Goal: Transaction & Acquisition: Book appointment/travel/reservation

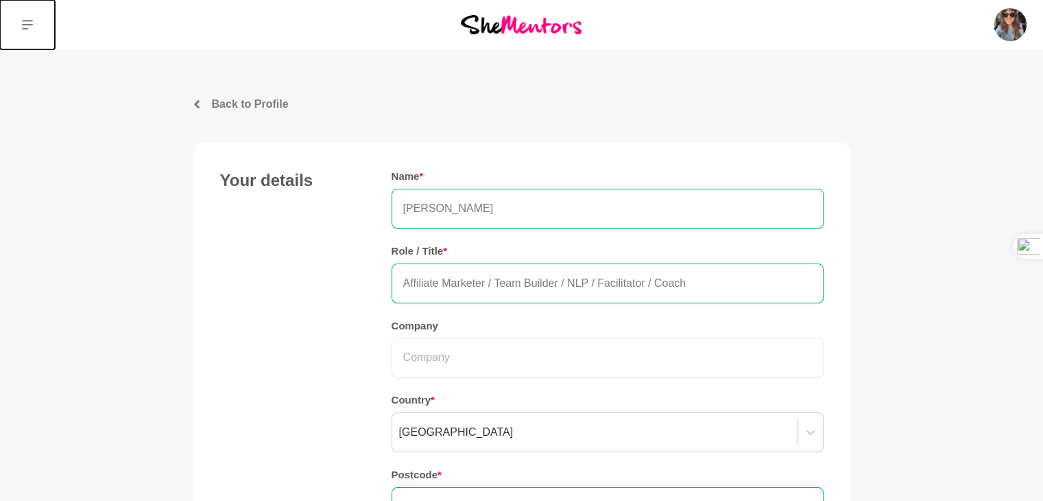
click at [25, 28] on icon at bounding box center [27, 25] width 11 height 10
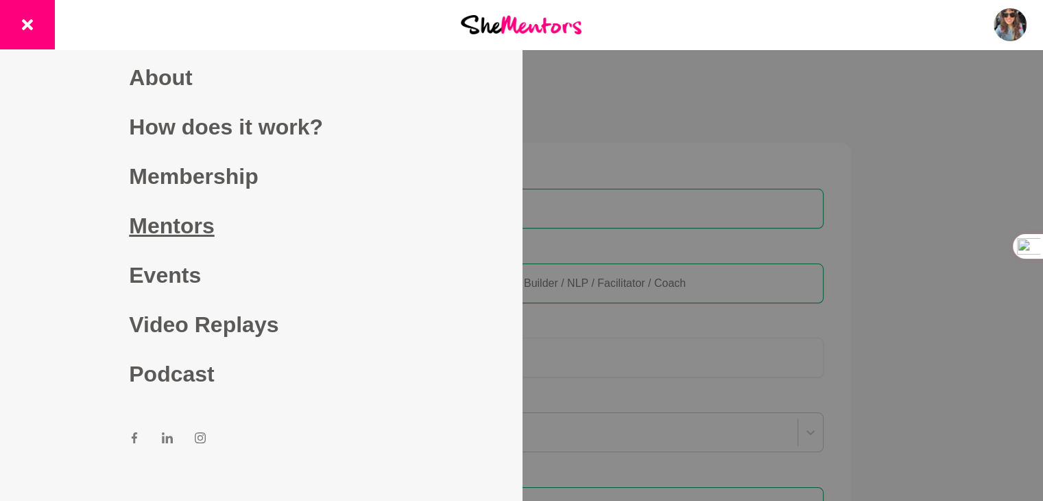
click at [159, 218] on link "Mentors" at bounding box center [260, 225] width 263 height 49
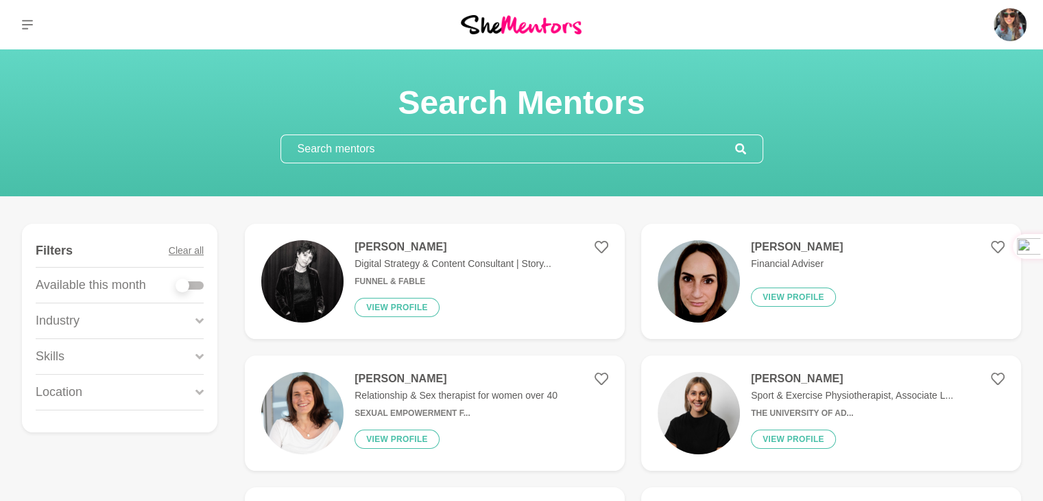
click at [367, 242] on h4 "[PERSON_NAME]" at bounding box center [453, 247] width 197 height 14
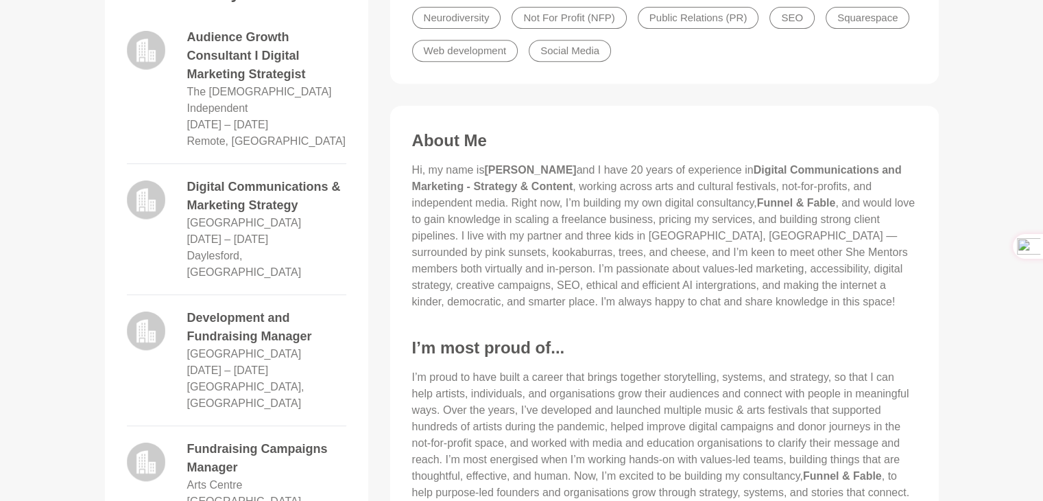
scroll to position [686, 0]
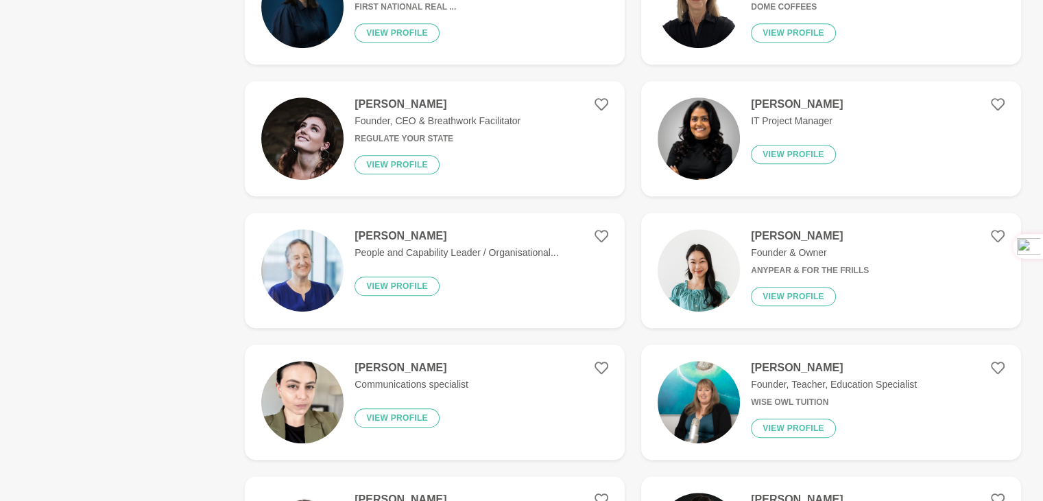
scroll to position [686, 0]
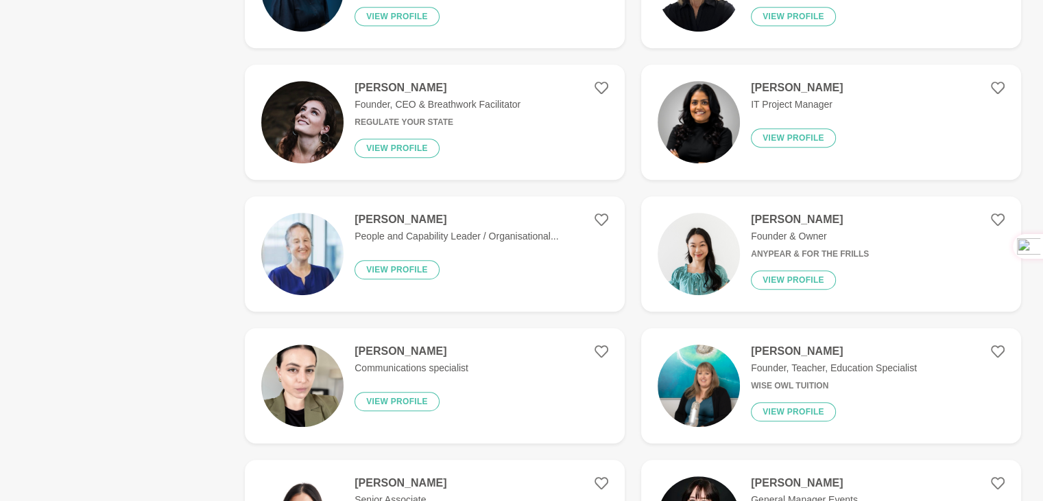
click at [689, 253] on img at bounding box center [699, 254] width 82 height 82
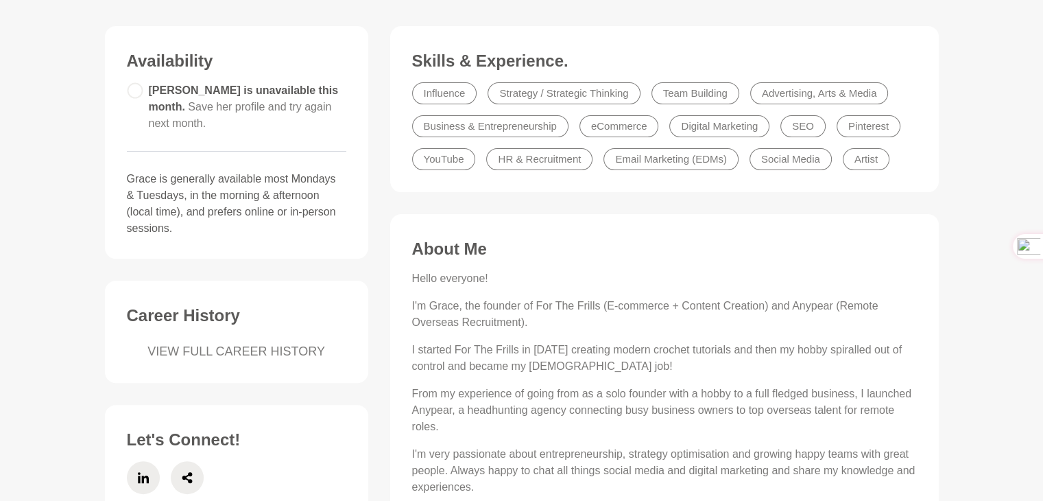
scroll to position [412, 0]
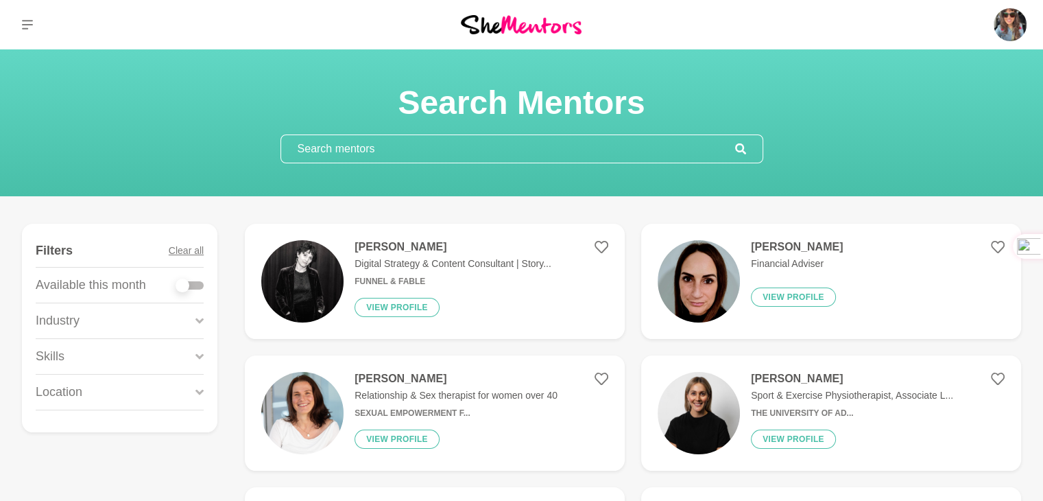
click at [332, 146] on input "text" at bounding box center [508, 148] width 454 height 27
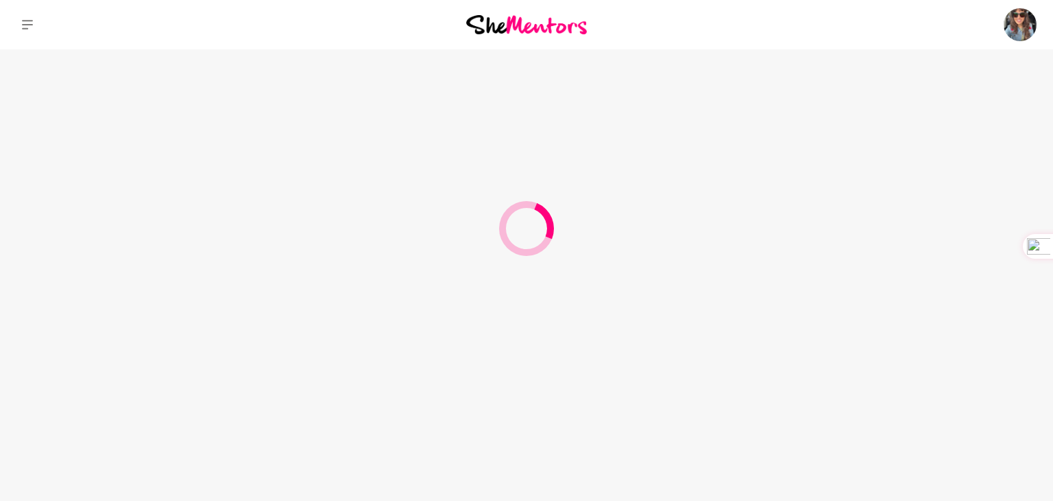
type input "event"
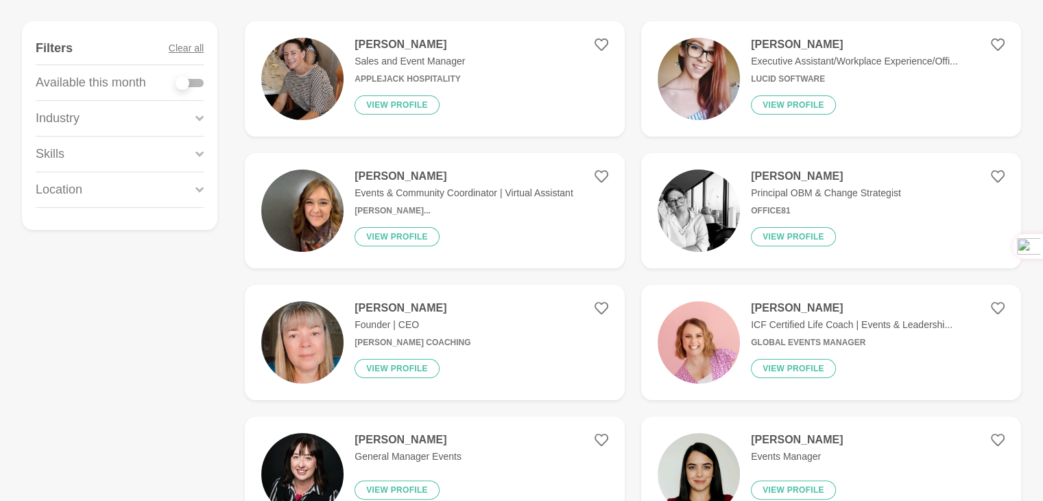
scroll to position [206, 0]
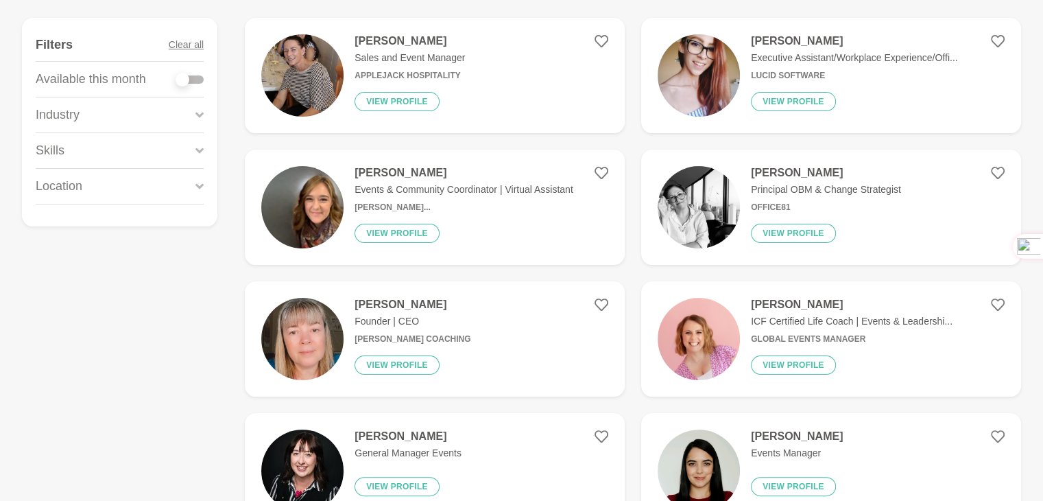
click at [701, 319] on img at bounding box center [699, 339] width 82 height 82
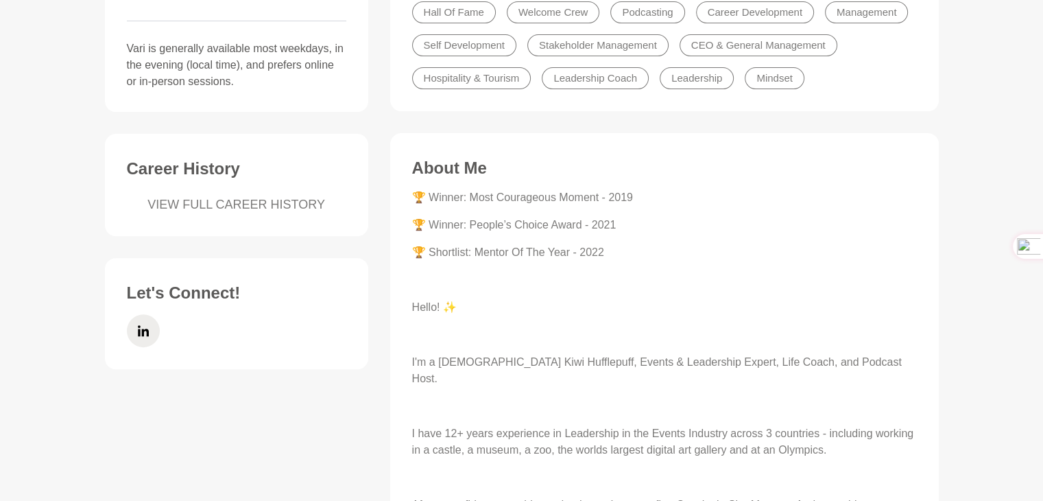
scroll to position [480, 0]
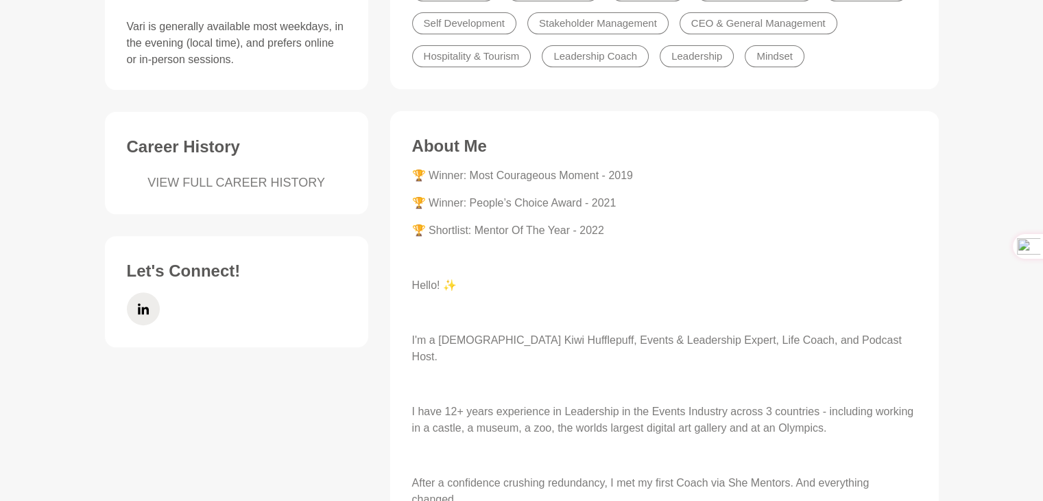
click at [695, 340] on p "I'm a [DEMOGRAPHIC_DATA] Kiwi Hufflepuff, Events & Leadership Expert, Life Coac…" at bounding box center [664, 348] width 505 height 33
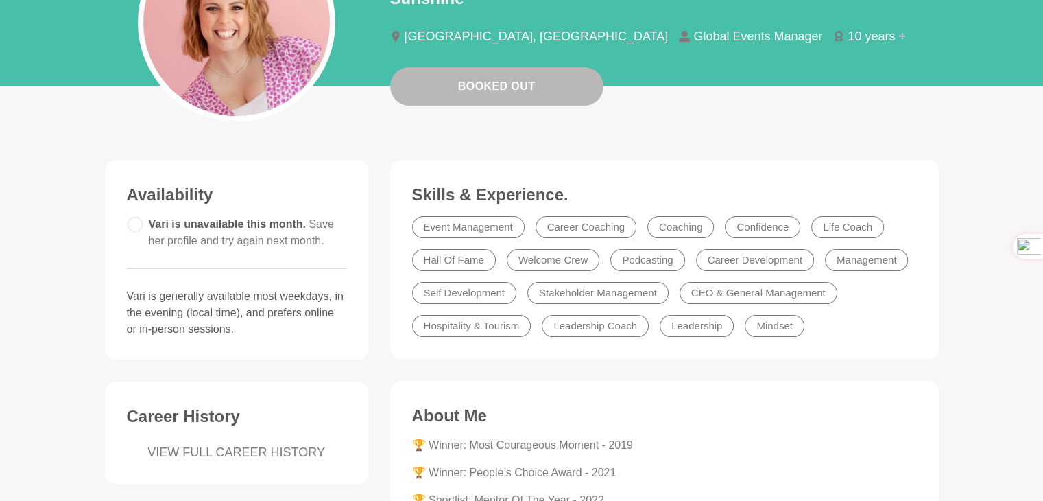
scroll to position [30, 0]
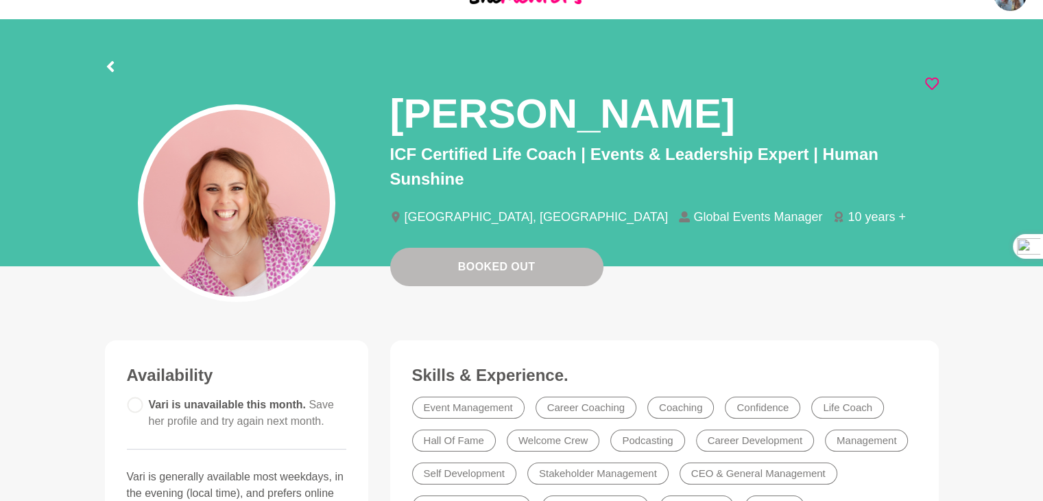
click at [933, 82] on icon at bounding box center [932, 84] width 14 height 14
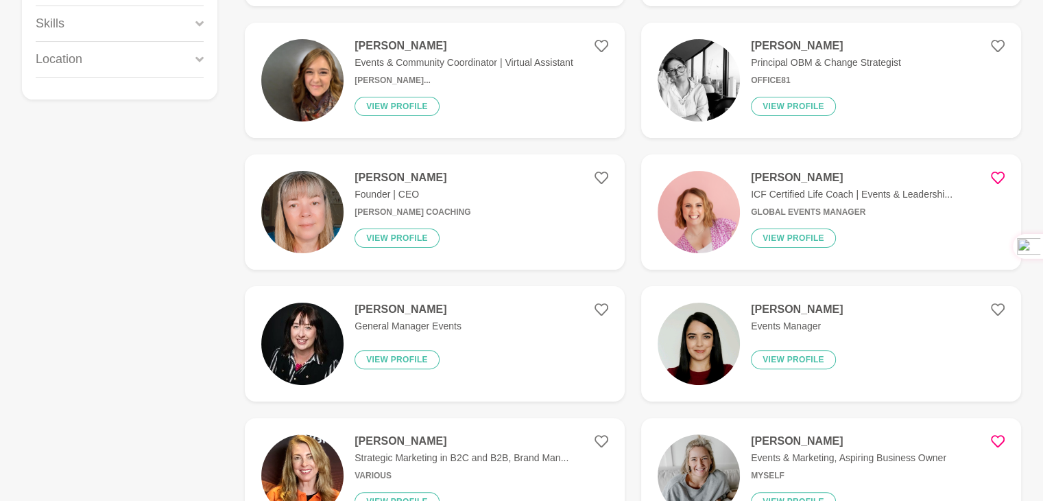
scroll to position [274, 0]
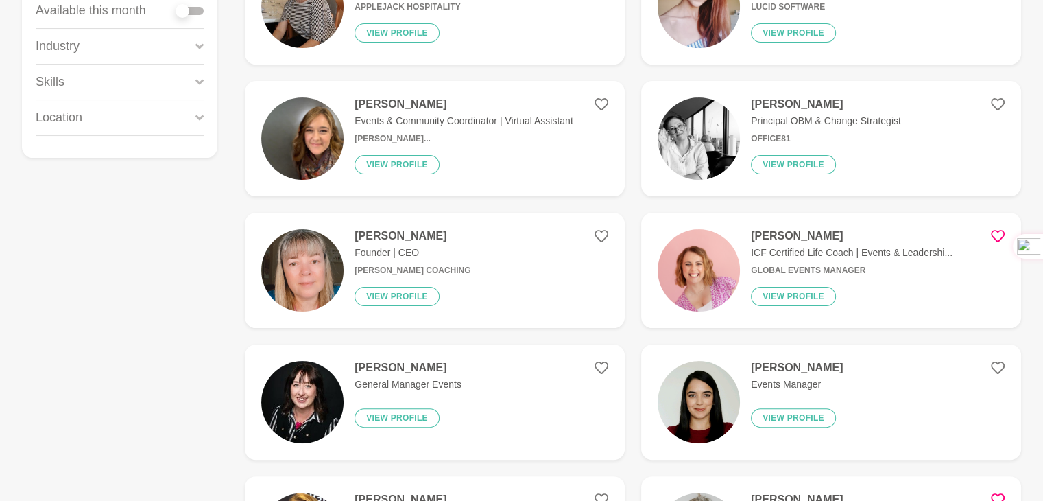
click at [308, 139] on img at bounding box center [302, 138] width 82 height 82
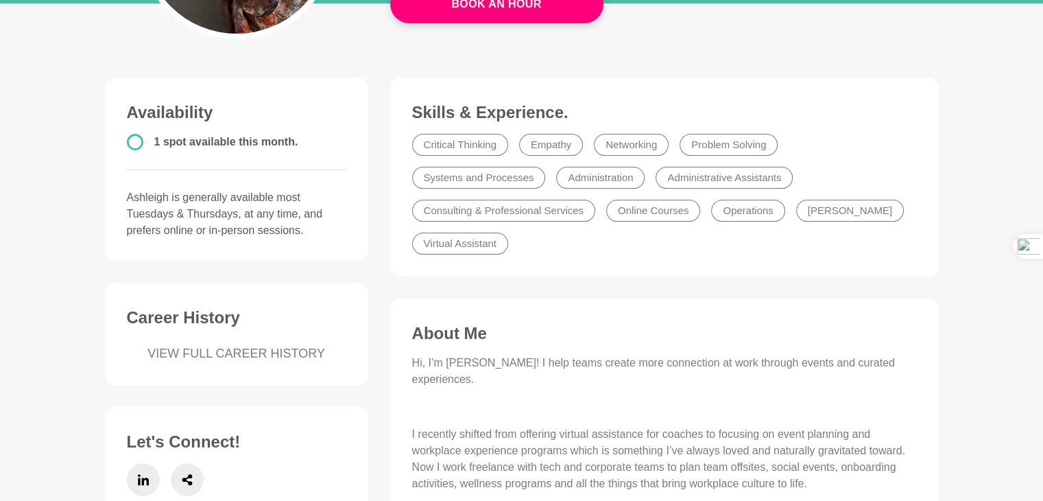
scroll to position [69, 0]
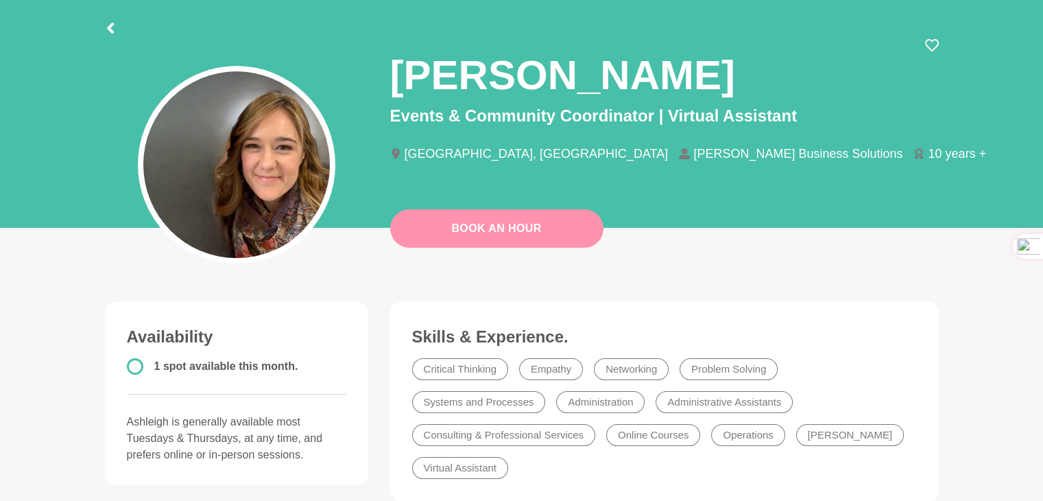
click at [470, 228] on link "Book An Hour" at bounding box center [496, 228] width 213 height 38
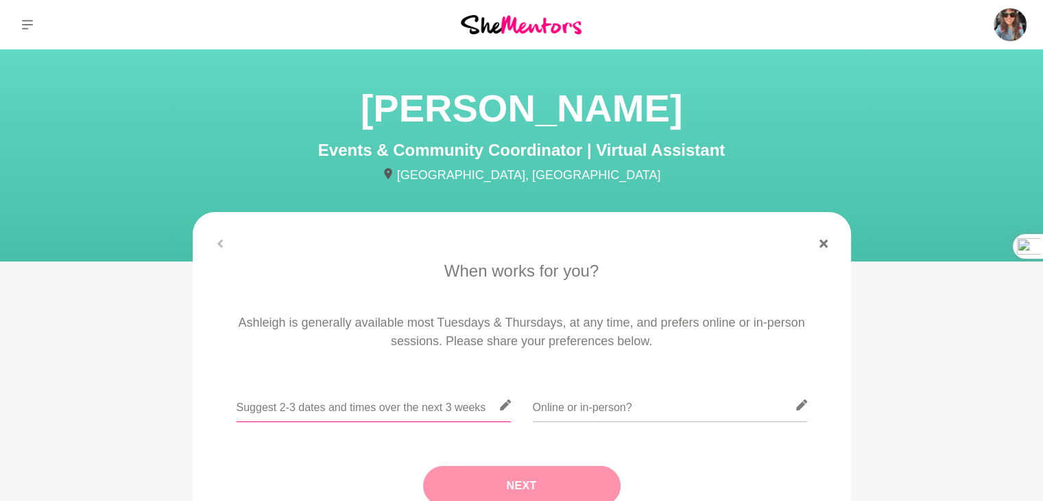
click at [403, 405] on input "text" at bounding box center [374, 405] width 274 height 34
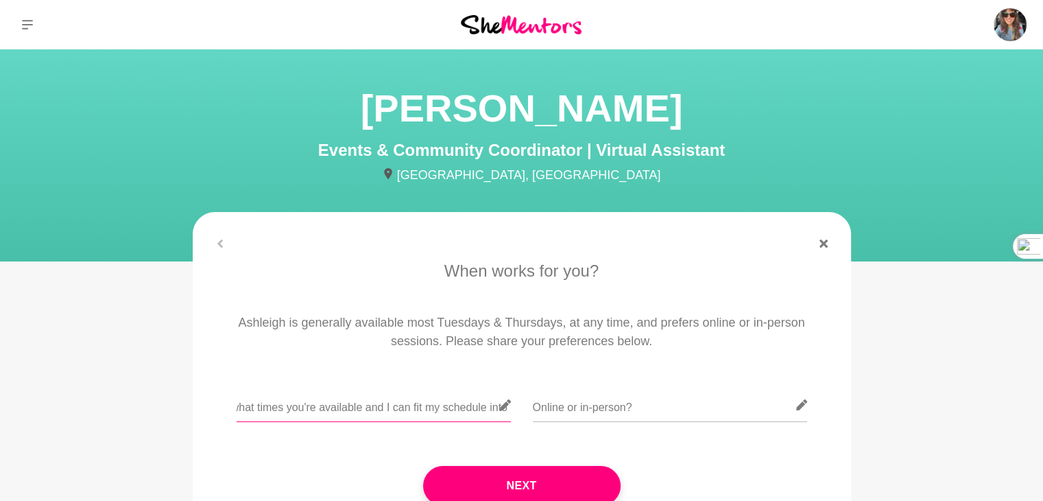
scroll to position [0, 76]
type input "Let me know what times you're available and I can fit my schedule into it"
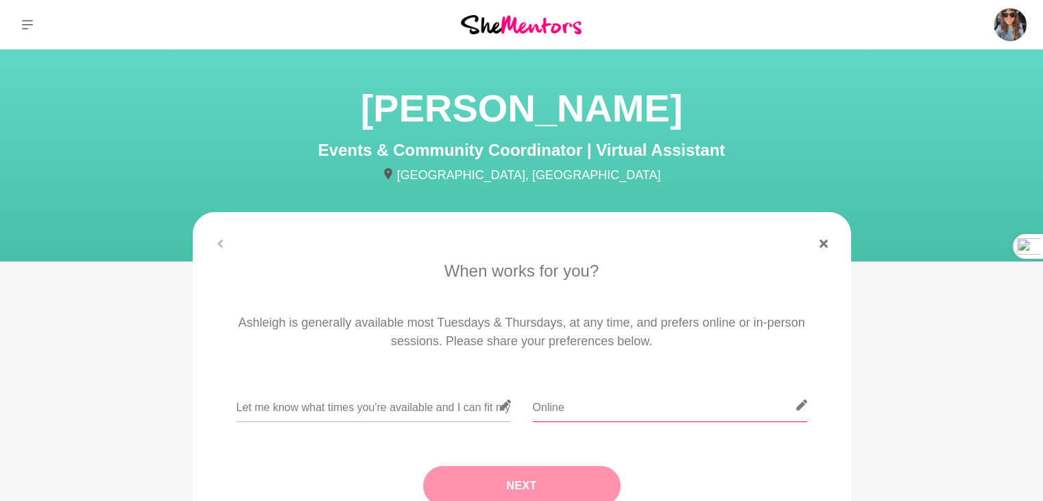
type input "Online"
click at [490, 486] on button "Next" at bounding box center [522, 486] width 198 height 40
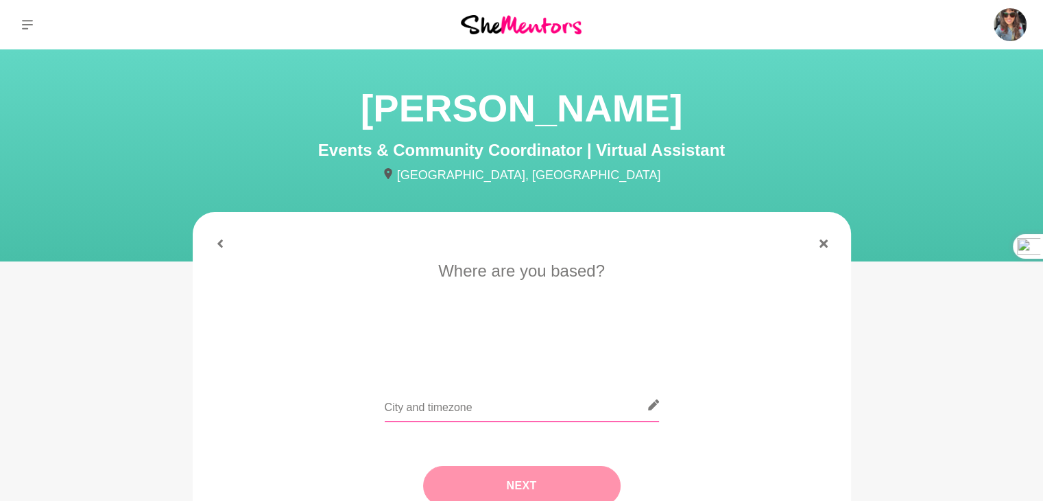
click at [477, 410] on input "text" at bounding box center [522, 405] width 274 height 34
type input "Perth AWST"
click at [552, 486] on button "Next" at bounding box center [522, 486] width 198 height 40
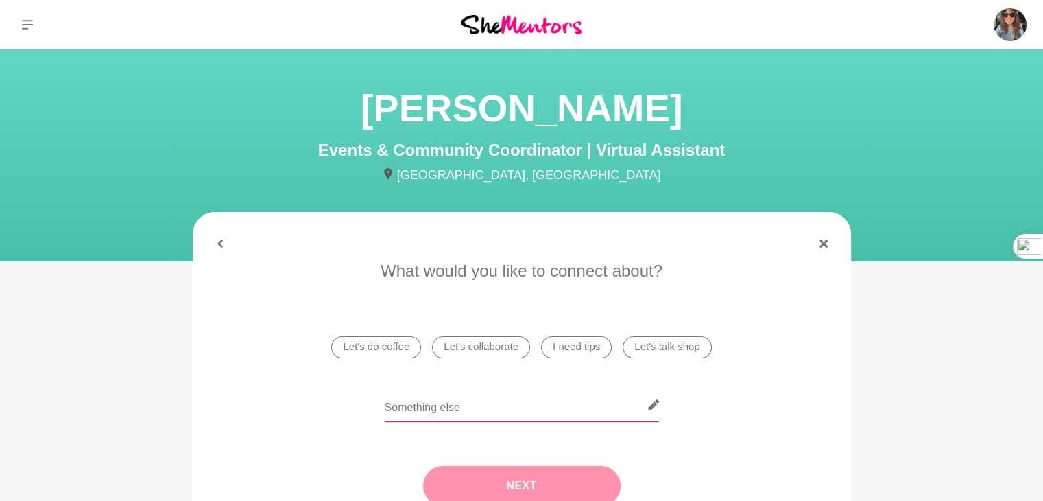
click at [460, 409] on input "text" at bounding box center [522, 405] width 274 height 34
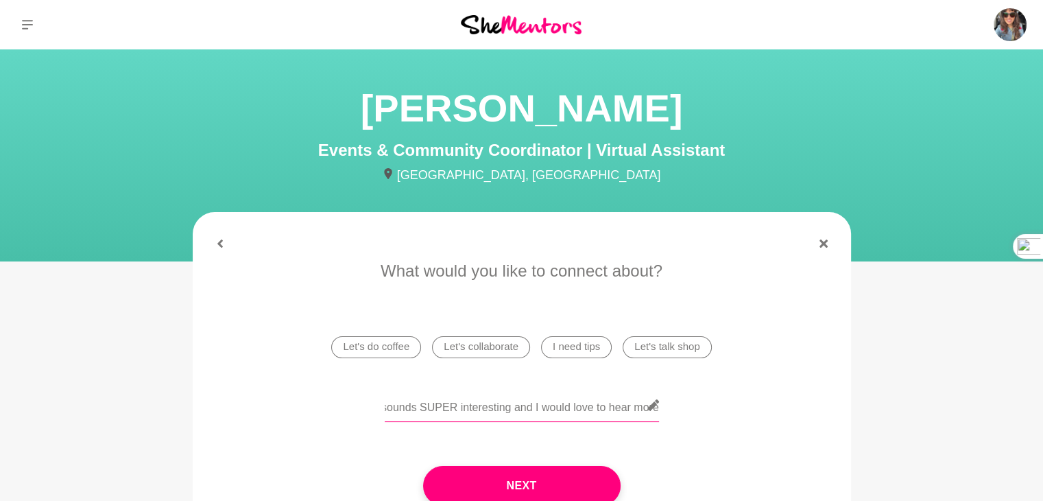
scroll to position [0, 88]
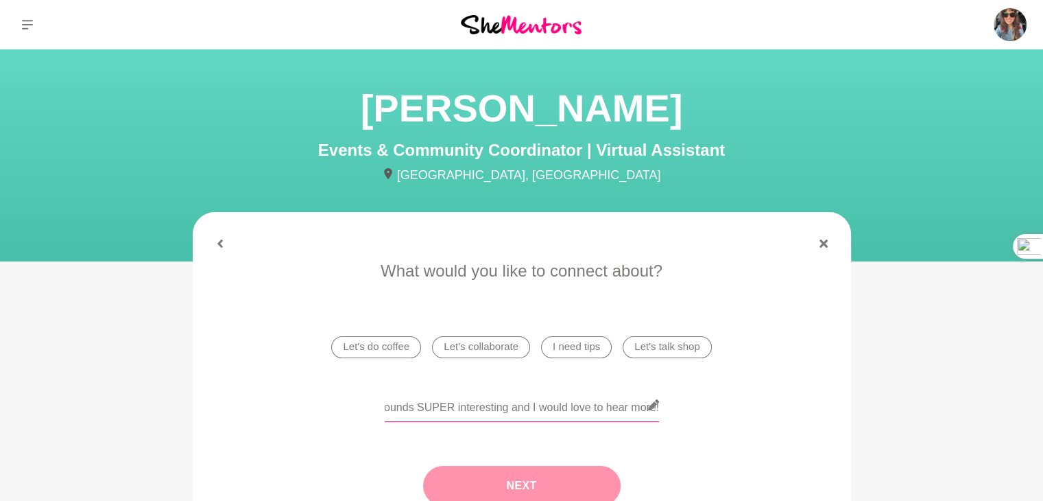
type input "Your experience sounds SUPER interesting and I would love to hear more!"
click at [475, 479] on button "Next" at bounding box center [522, 486] width 198 height 40
click at [0, 0] on div "Next" at bounding box center [0, 0] width 0 height 0
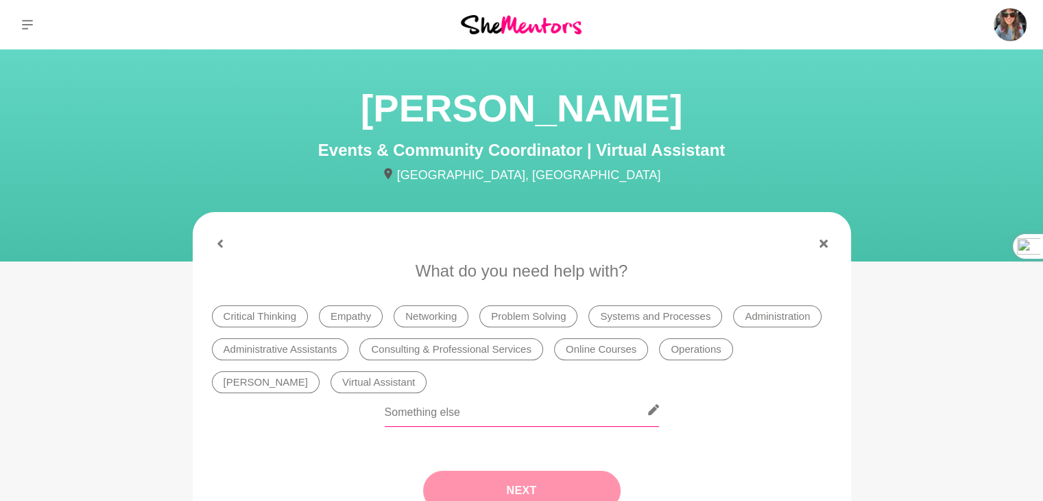
click at [497, 405] on input "text" at bounding box center [522, 410] width 274 height 34
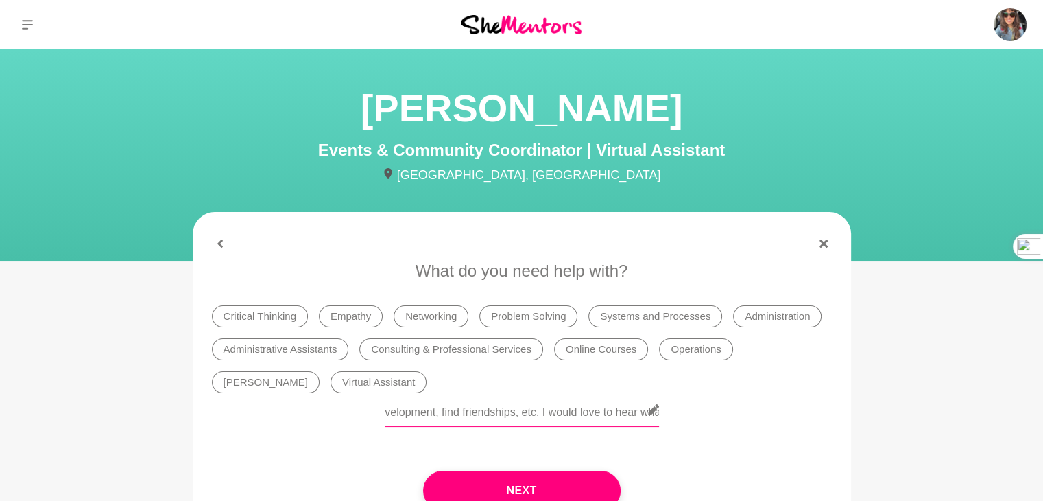
scroll to position [0, 1649]
type input "I moved to [GEOGRAPHIC_DATA] last year and have been trying to find my place. I…"
click at [460, 486] on button "Next" at bounding box center [522, 490] width 198 height 40
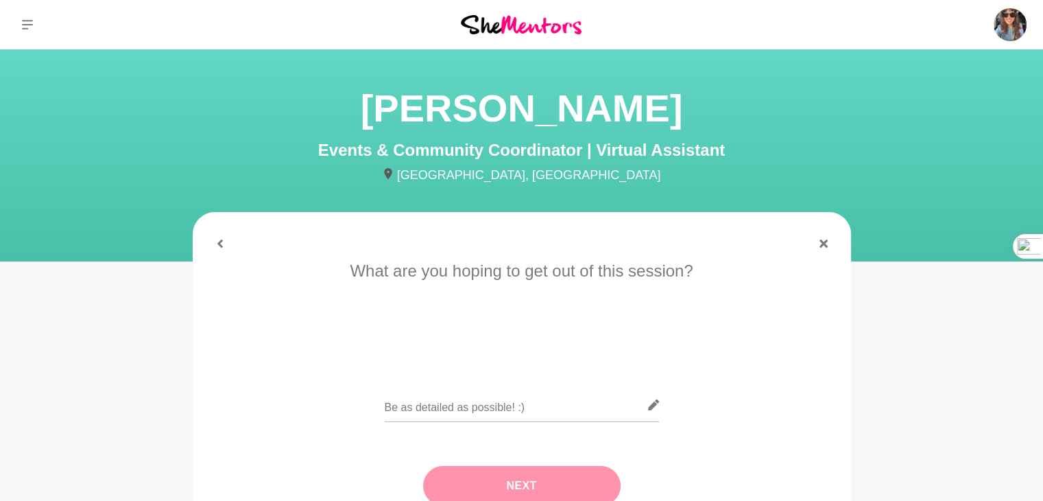
click at [460, 486] on div "Next" at bounding box center [522, 485] width 620 height 95
click at [405, 408] on input "text" at bounding box center [522, 405] width 274 height 34
type input "Inspiration, ideas, connection"
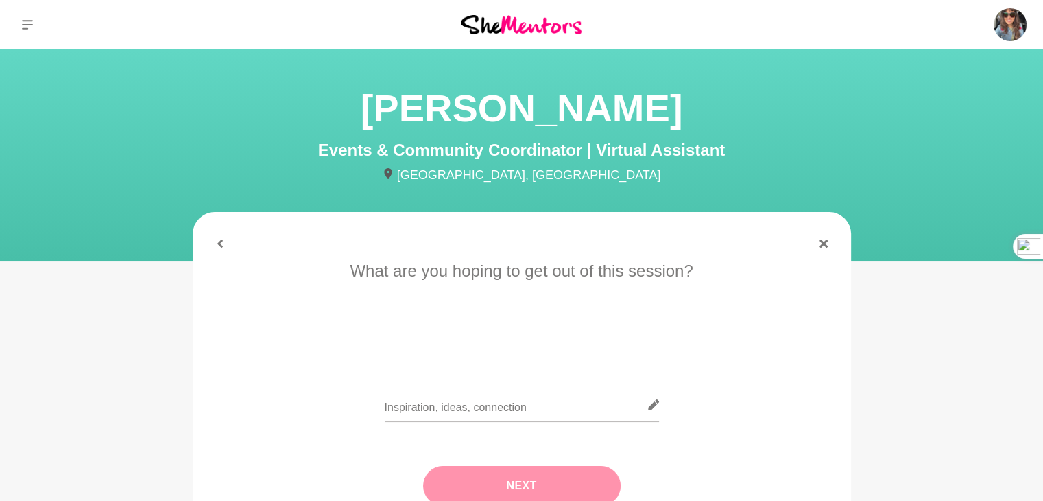
click at [490, 473] on button "Next" at bounding box center [522, 486] width 198 height 40
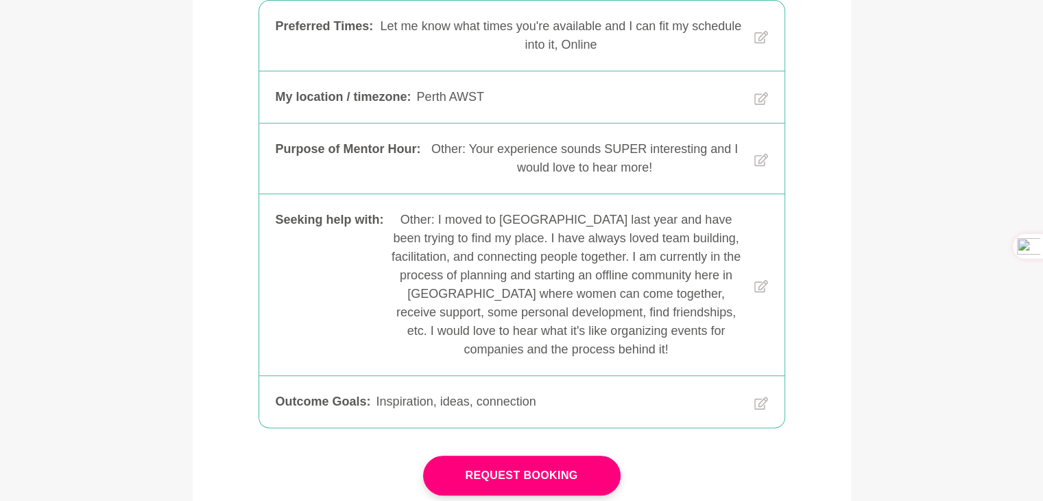
scroll to position [343, 0]
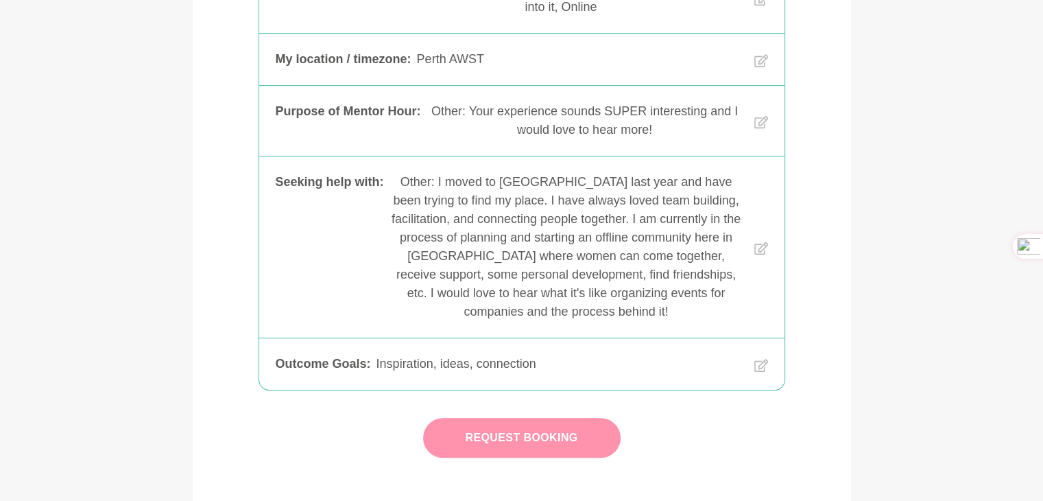
click at [546, 434] on button "Request Booking" at bounding box center [522, 438] width 198 height 40
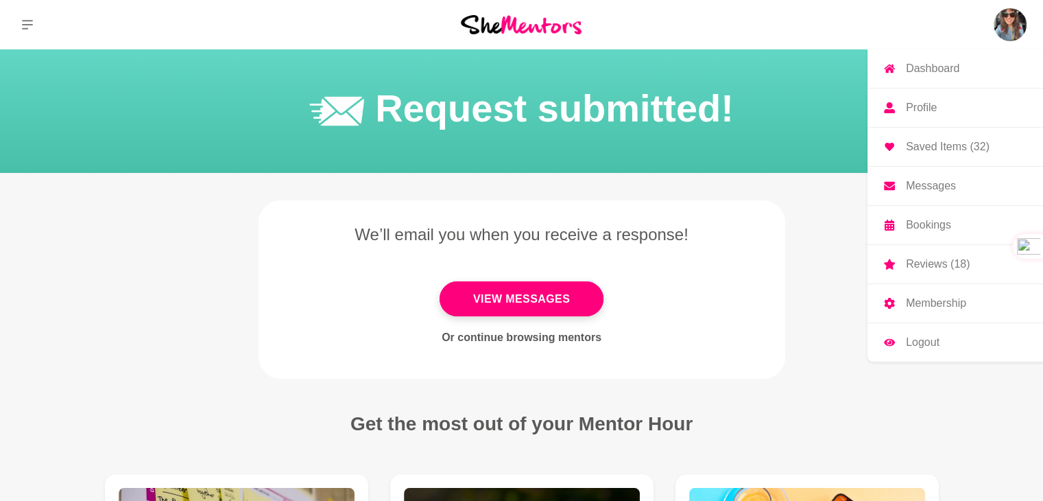
click at [929, 226] on p "Bookings" at bounding box center [928, 224] width 45 height 11
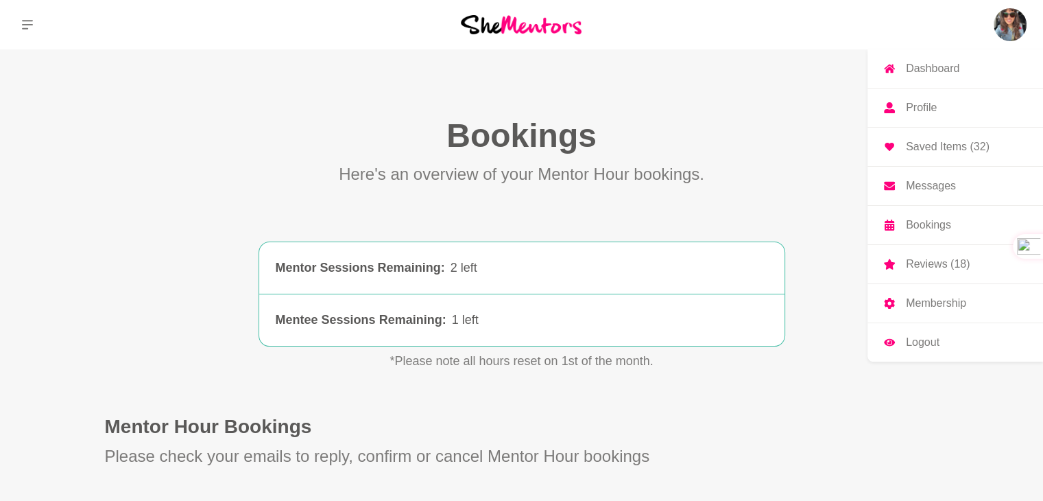
click at [929, 226] on p "Bookings" at bounding box center [928, 224] width 45 height 11
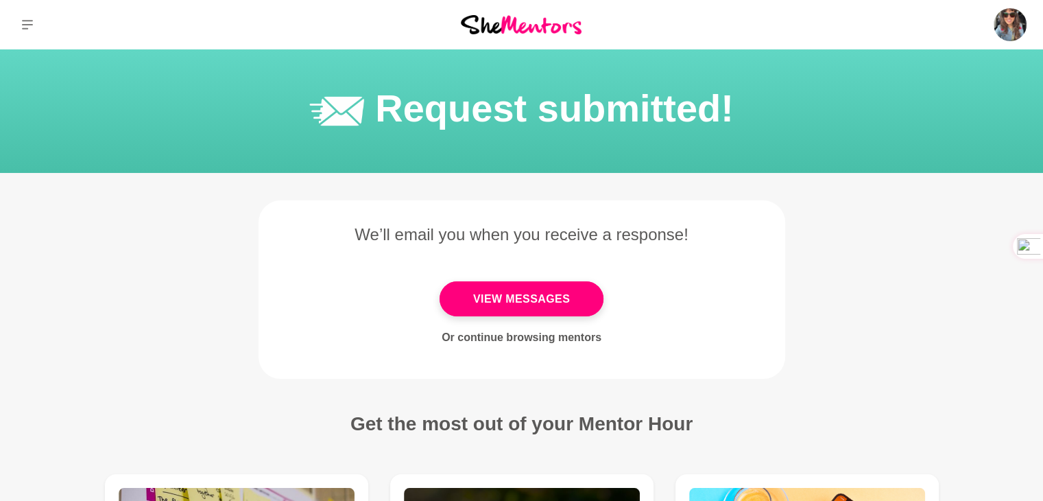
scroll to position [281, 0]
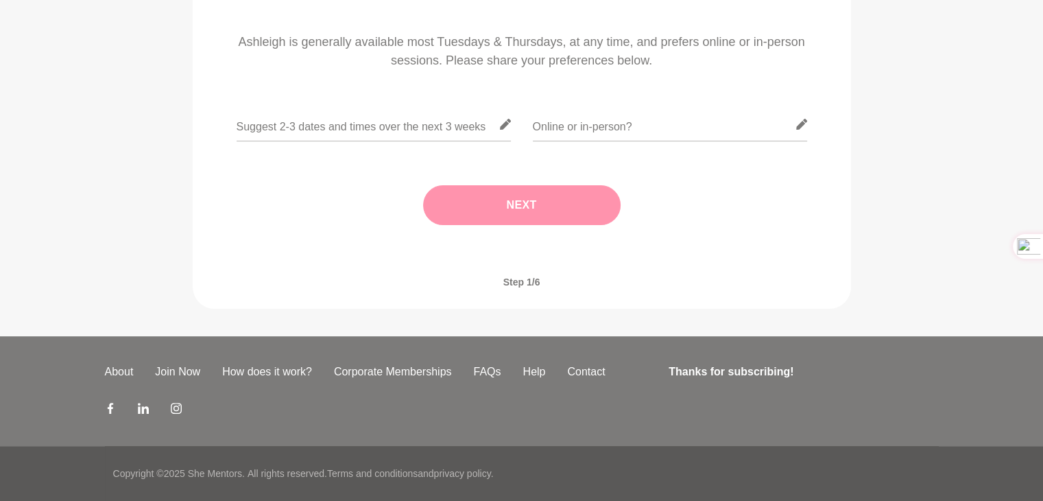
scroll to position [69, 0]
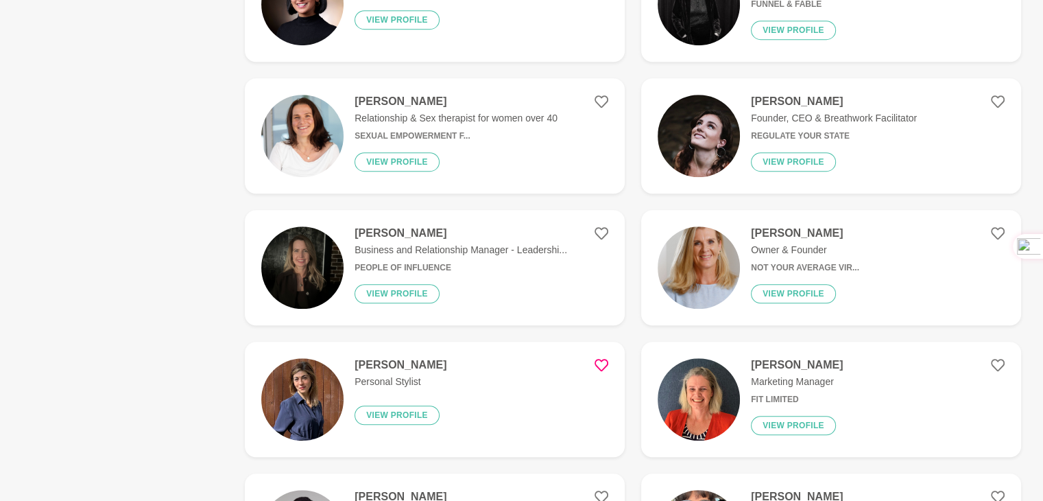
scroll to position [960, 0]
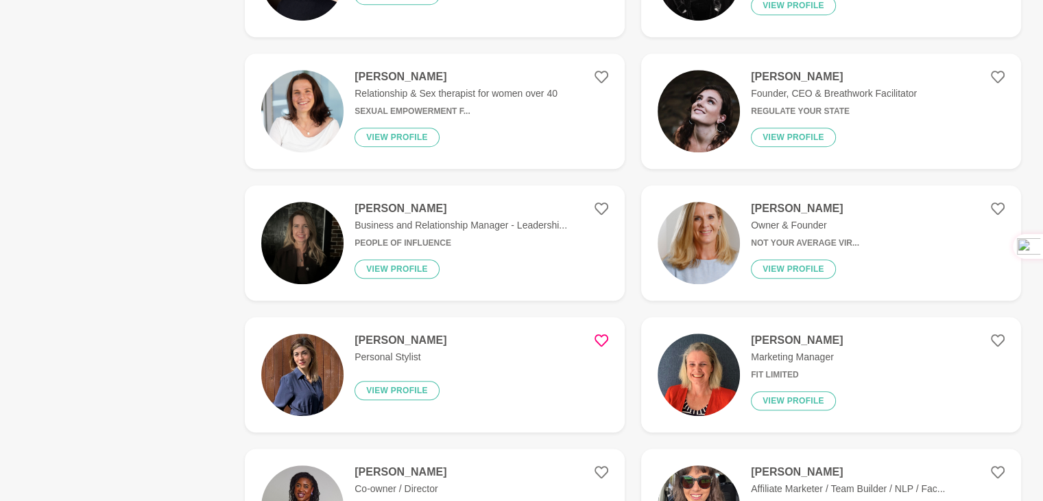
click at [392, 213] on h4 "[PERSON_NAME]" at bounding box center [461, 209] width 213 height 14
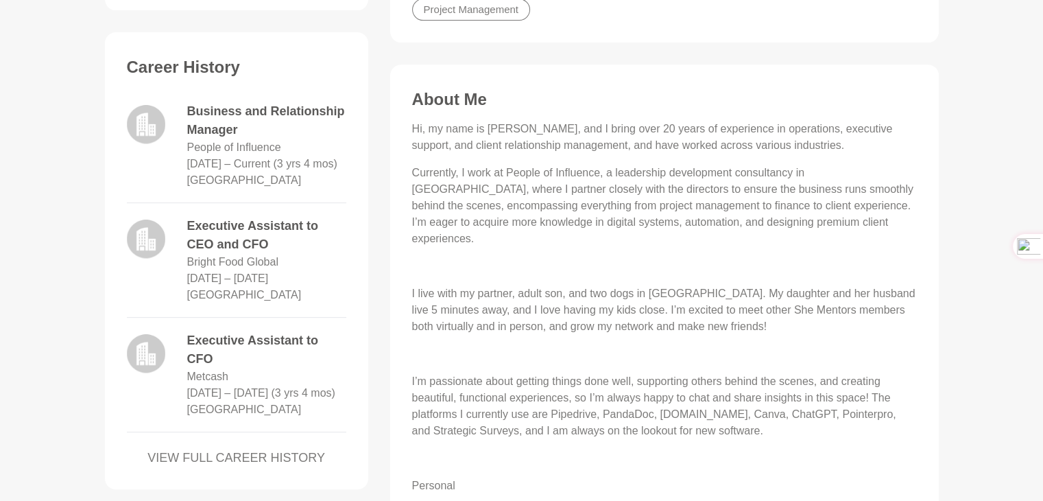
scroll to position [617, 0]
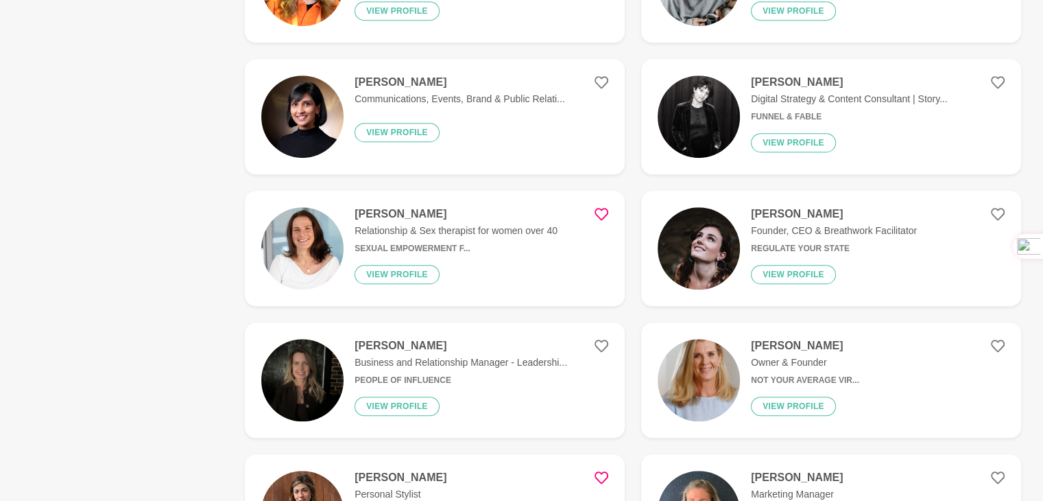
scroll to position [892, 0]
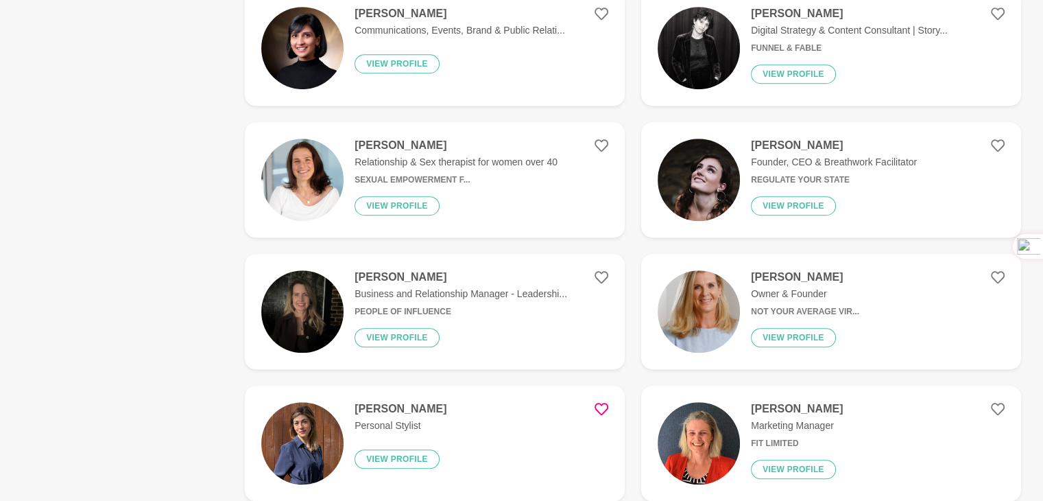
click at [756, 275] on h4 "[PERSON_NAME]" at bounding box center [805, 277] width 108 height 14
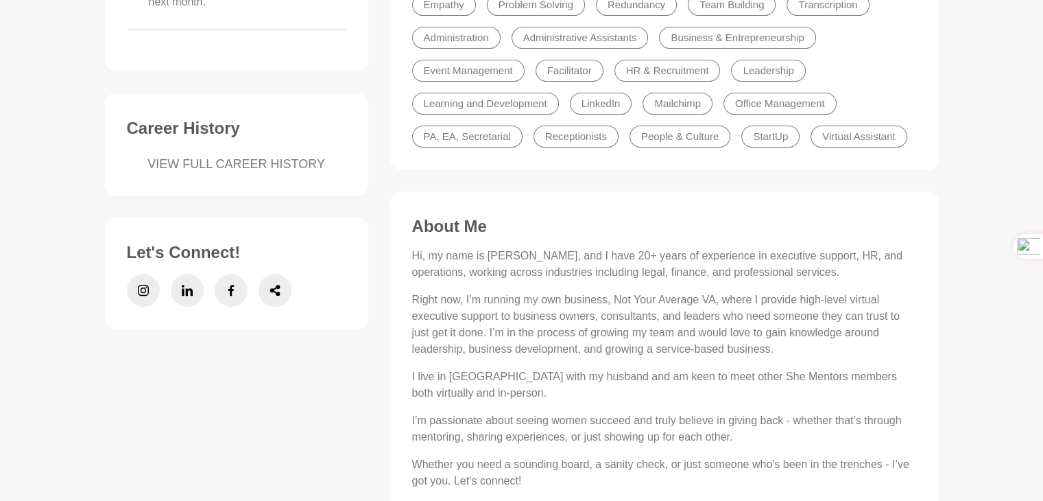
scroll to position [480, 0]
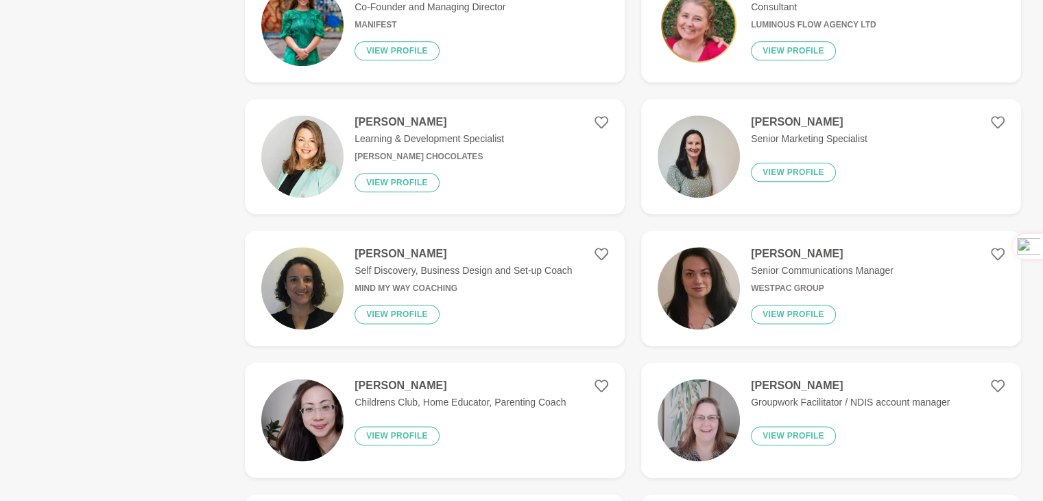
scroll to position [1715, 0]
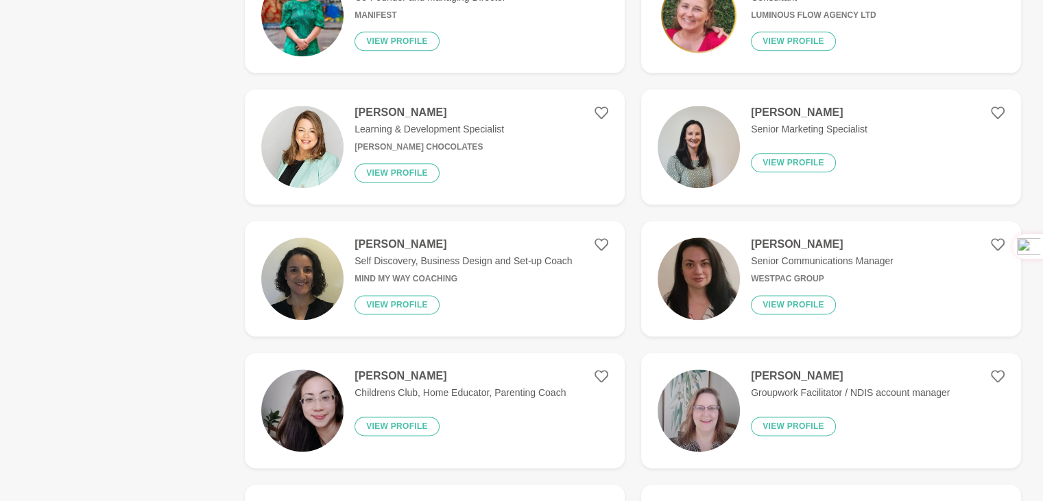
click at [785, 371] on h4 "[PERSON_NAME]" at bounding box center [850, 376] width 199 height 14
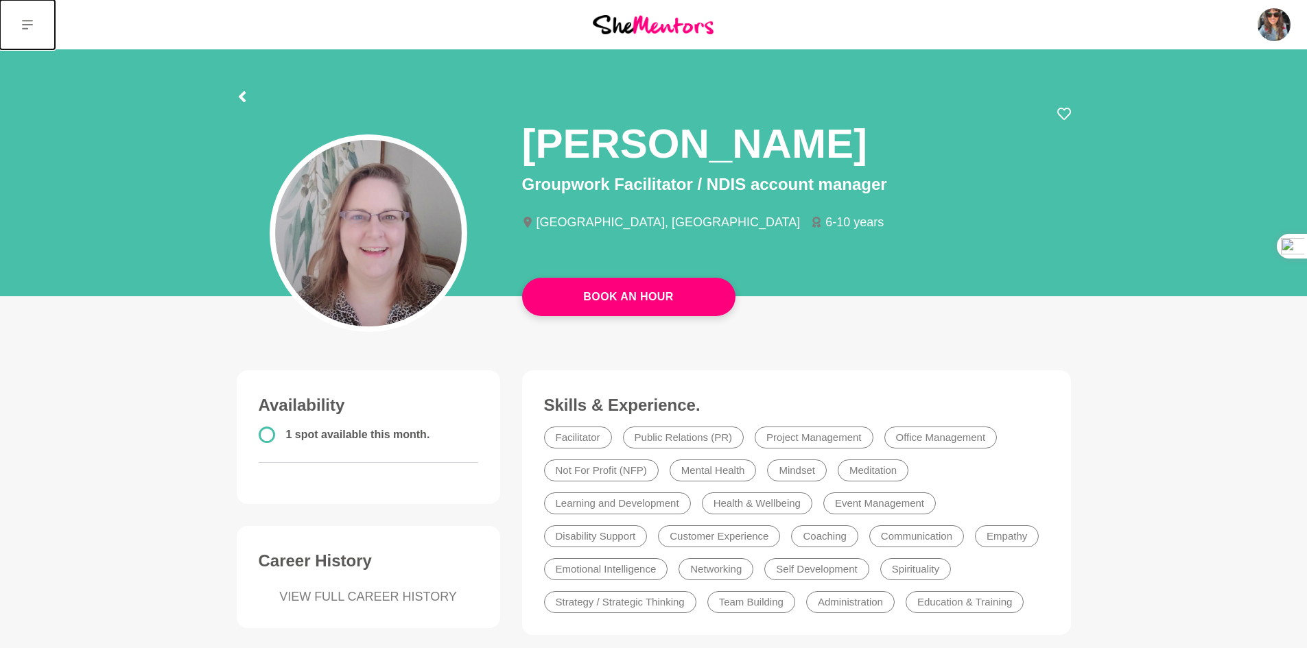
click at [25, 25] on icon at bounding box center [27, 25] width 11 height 10
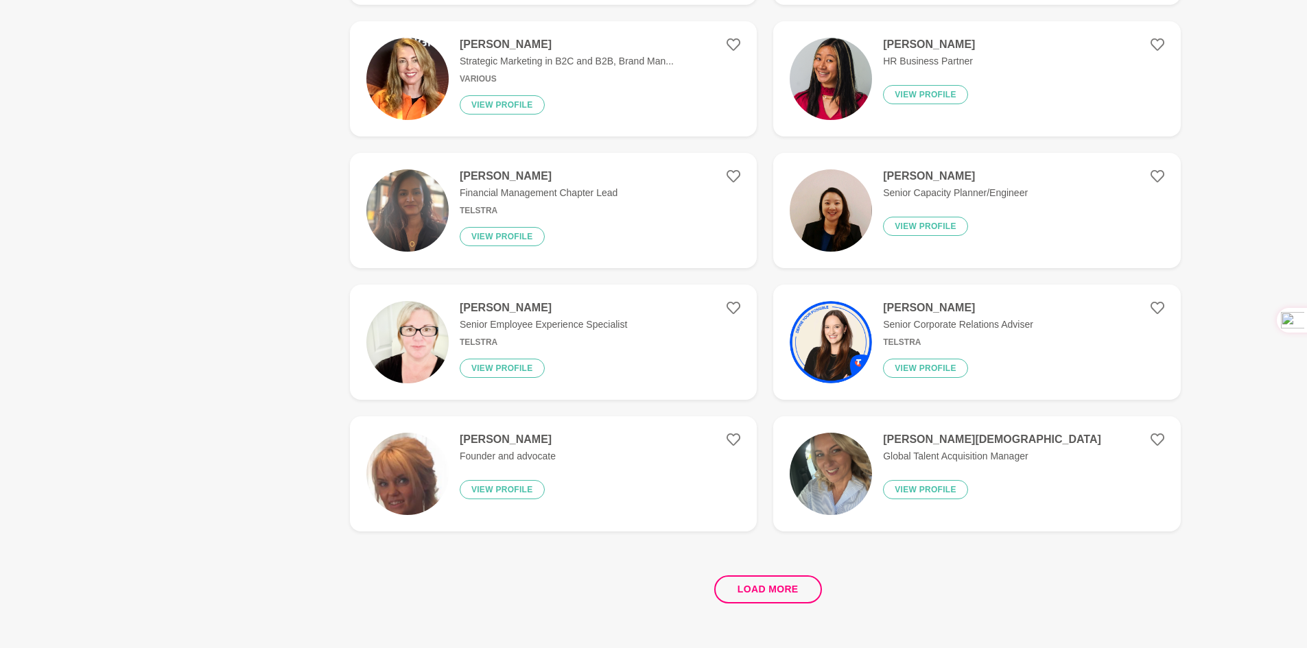
scroll to position [2479, 0]
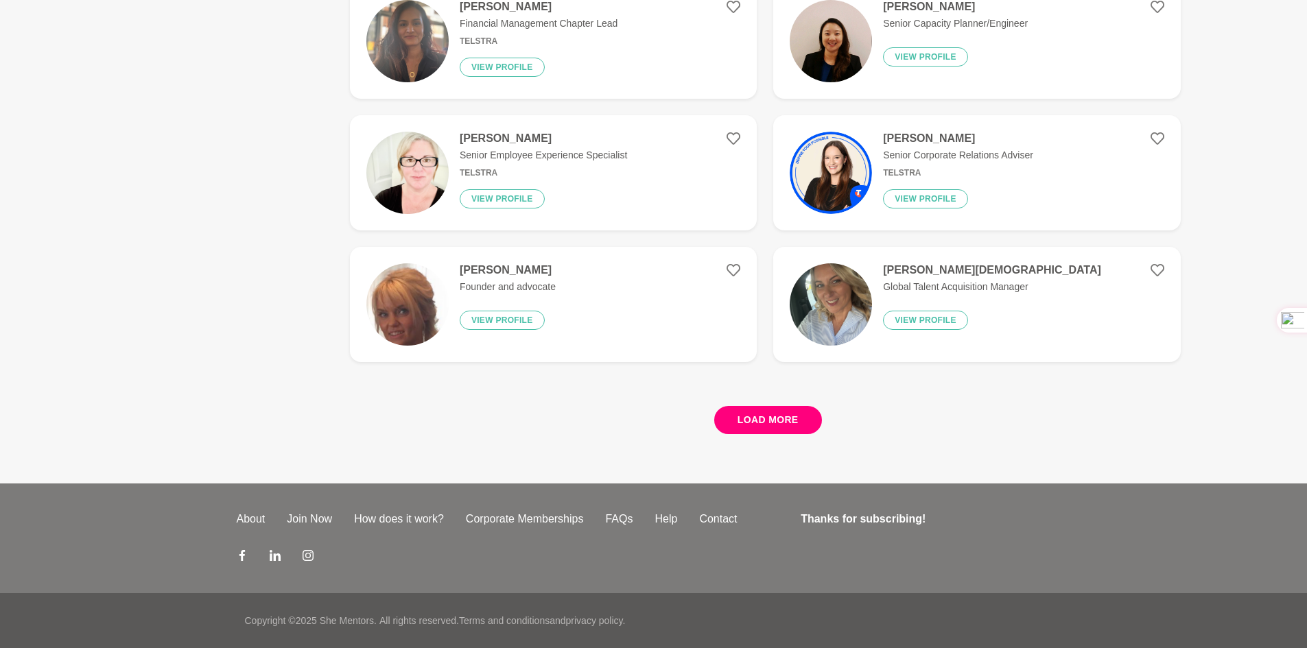
click at [770, 411] on button "Load more" at bounding box center [768, 420] width 108 height 28
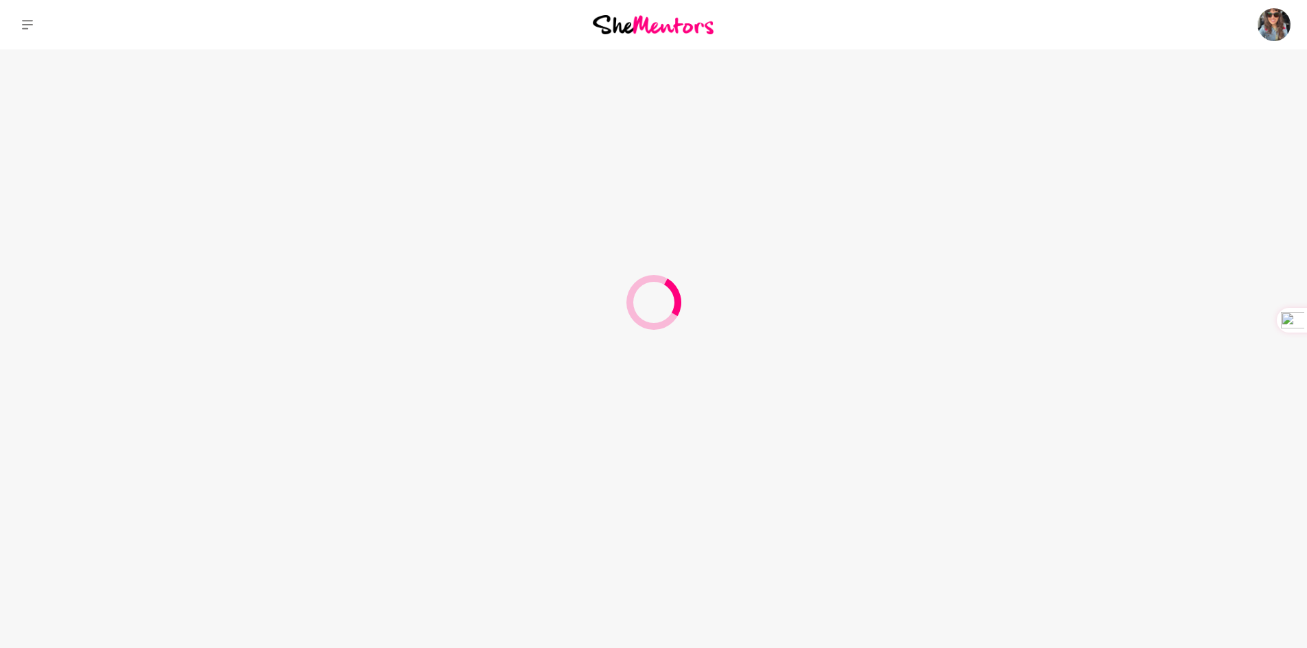
scroll to position [0, 0]
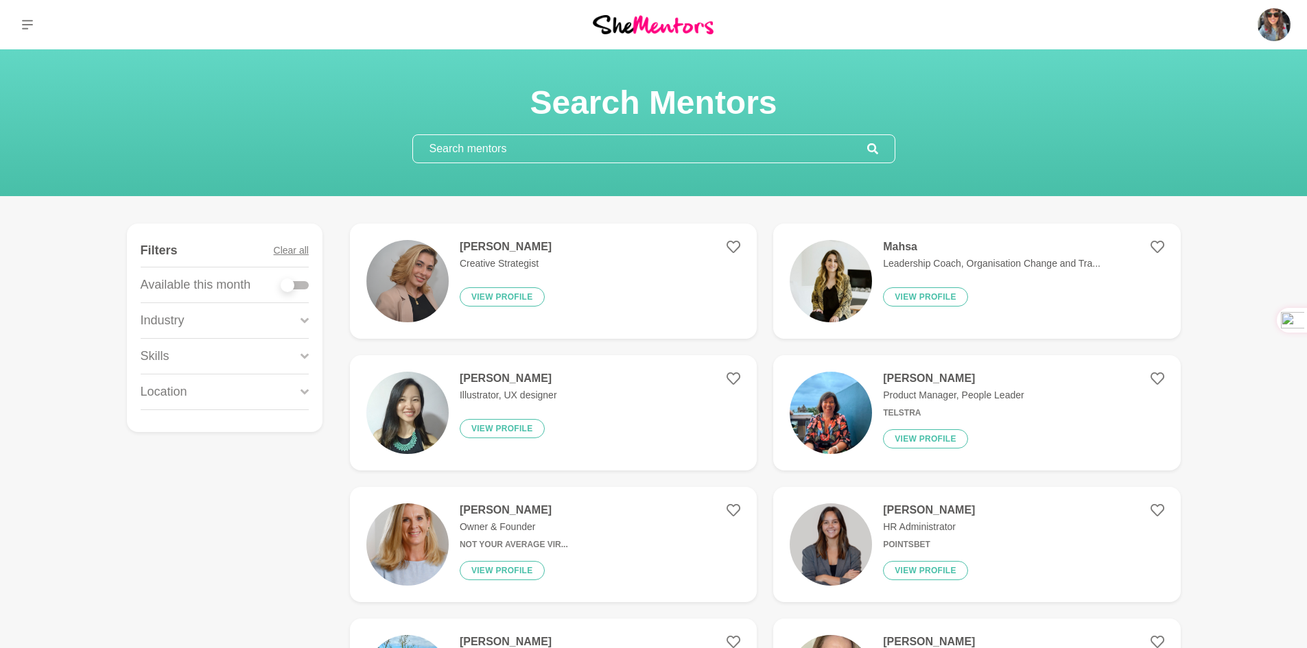
click at [505, 147] on input "text" at bounding box center [640, 148] width 454 height 27
click at [302, 391] on icon at bounding box center [304, 391] width 8 height 5
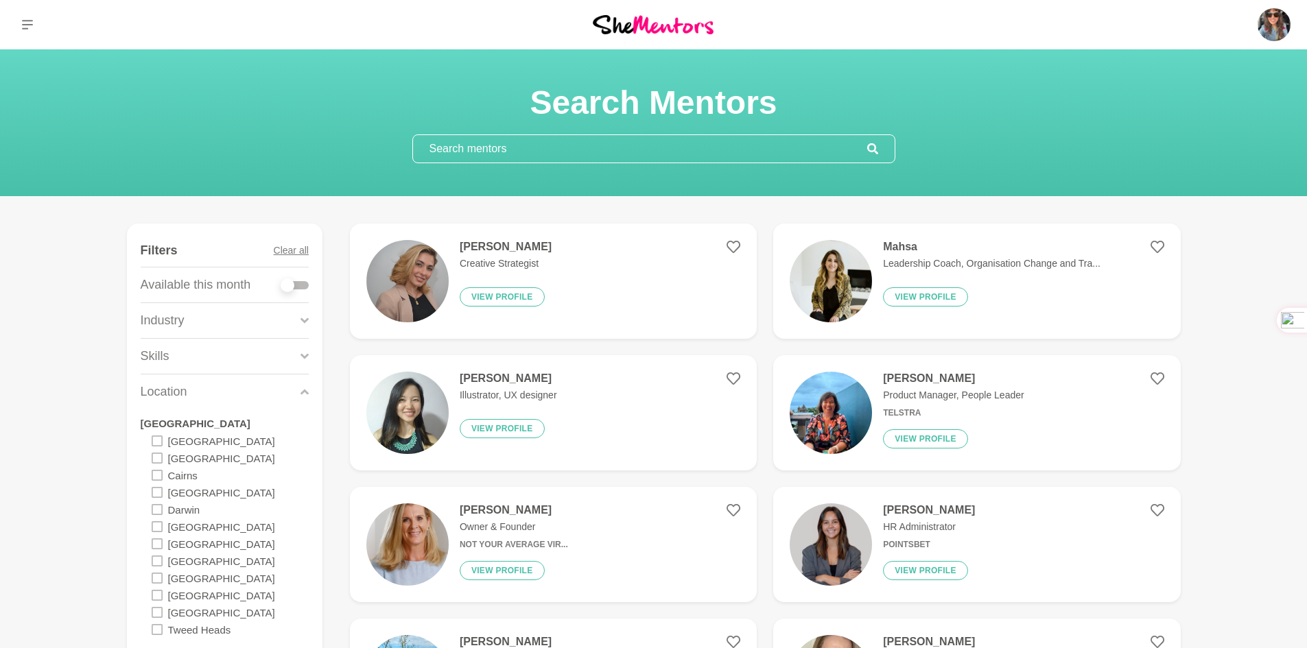
click at [302, 391] on icon at bounding box center [304, 391] width 8 height 5
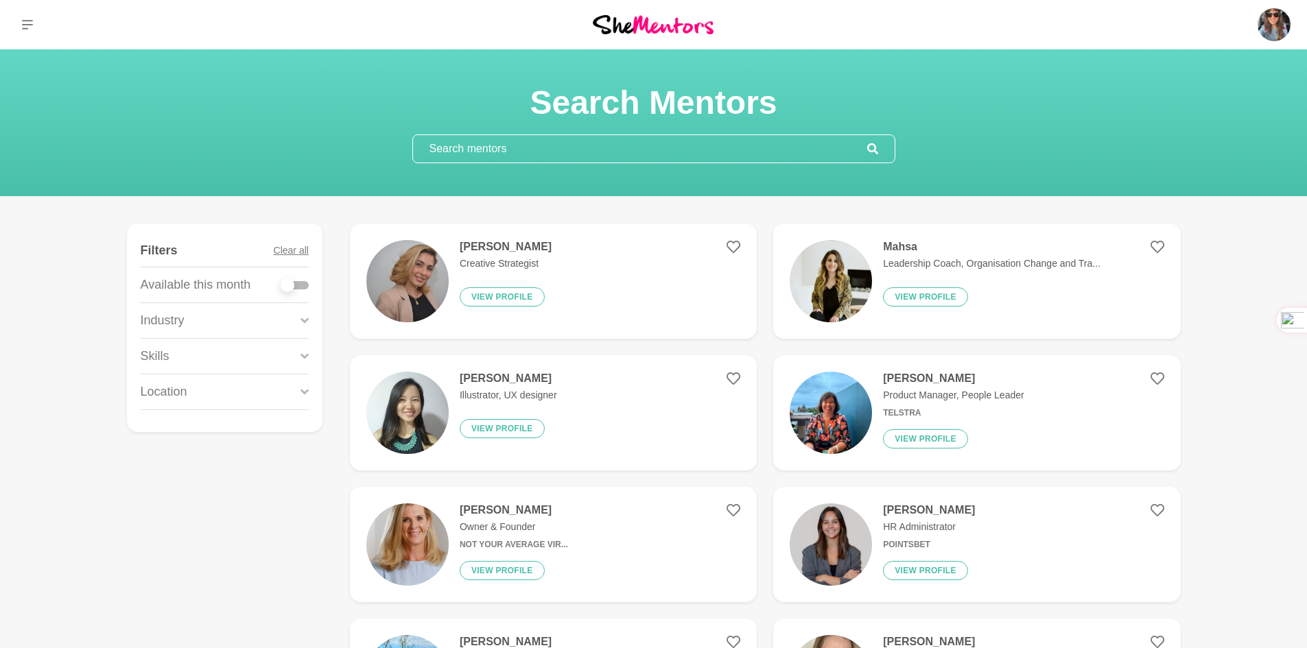
click at [300, 283] on div at bounding box center [294, 285] width 27 height 8
checkbox input "true"
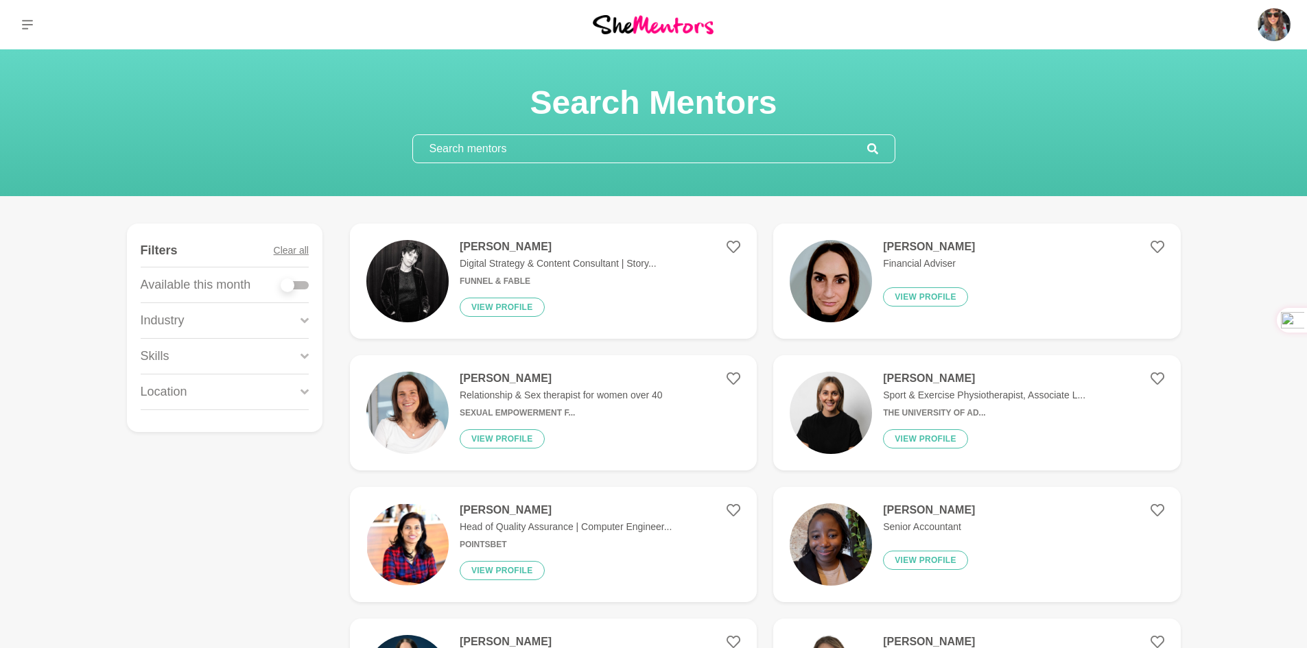
click at [302, 287] on div at bounding box center [294, 285] width 27 height 8
checkbox input "true"
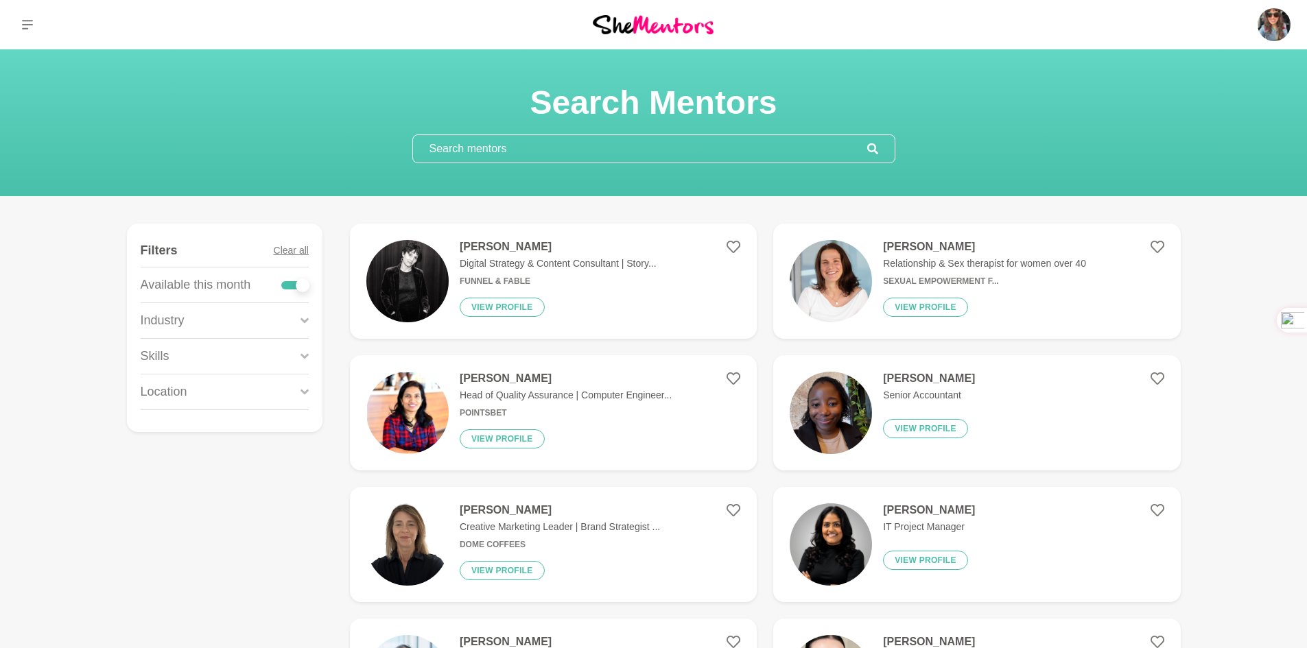
click at [308, 387] on icon at bounding box center [304, 392] width 8 height 19
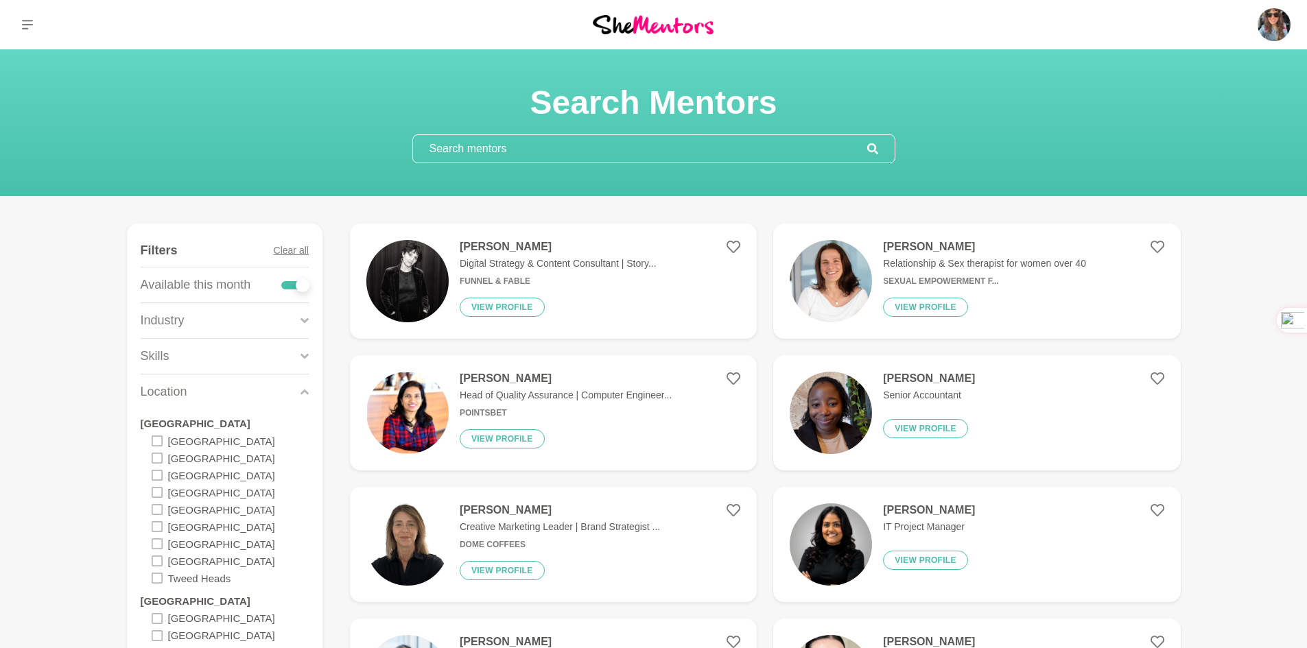
click at [155, 545] on icon at bounding box center [157, 543] width 11 height 11
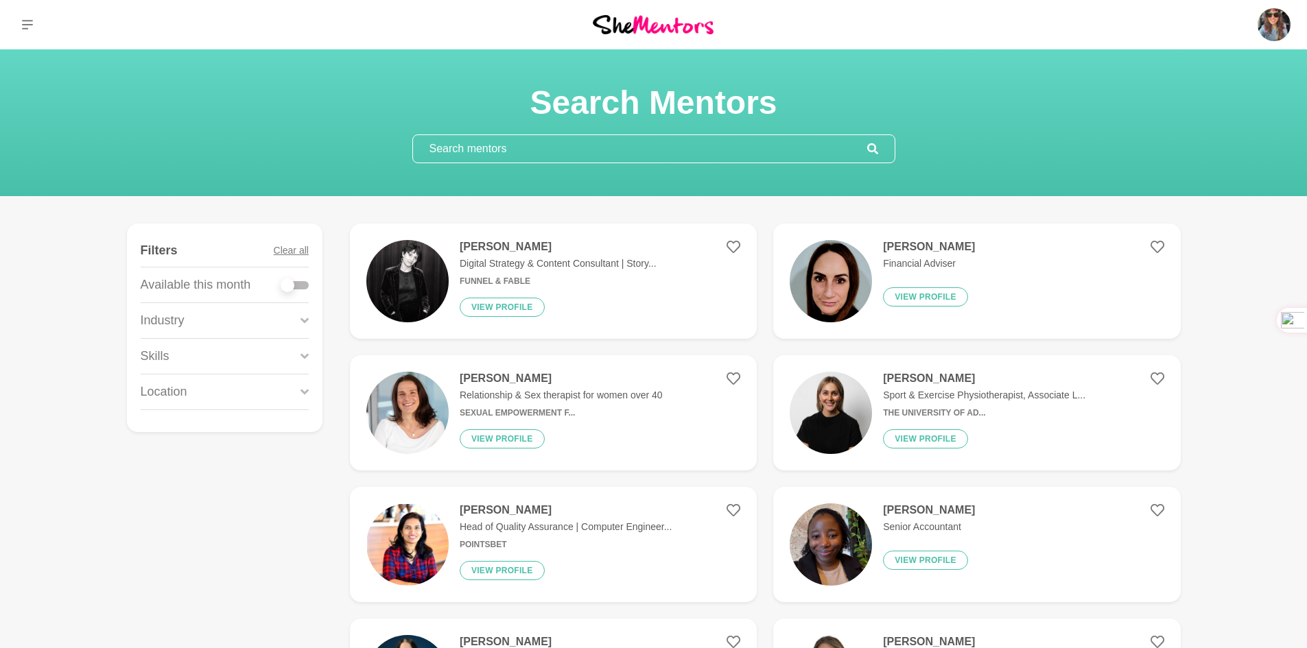
click at [305, 394] on icon at bounding box center [304, 392] width 8 height 19
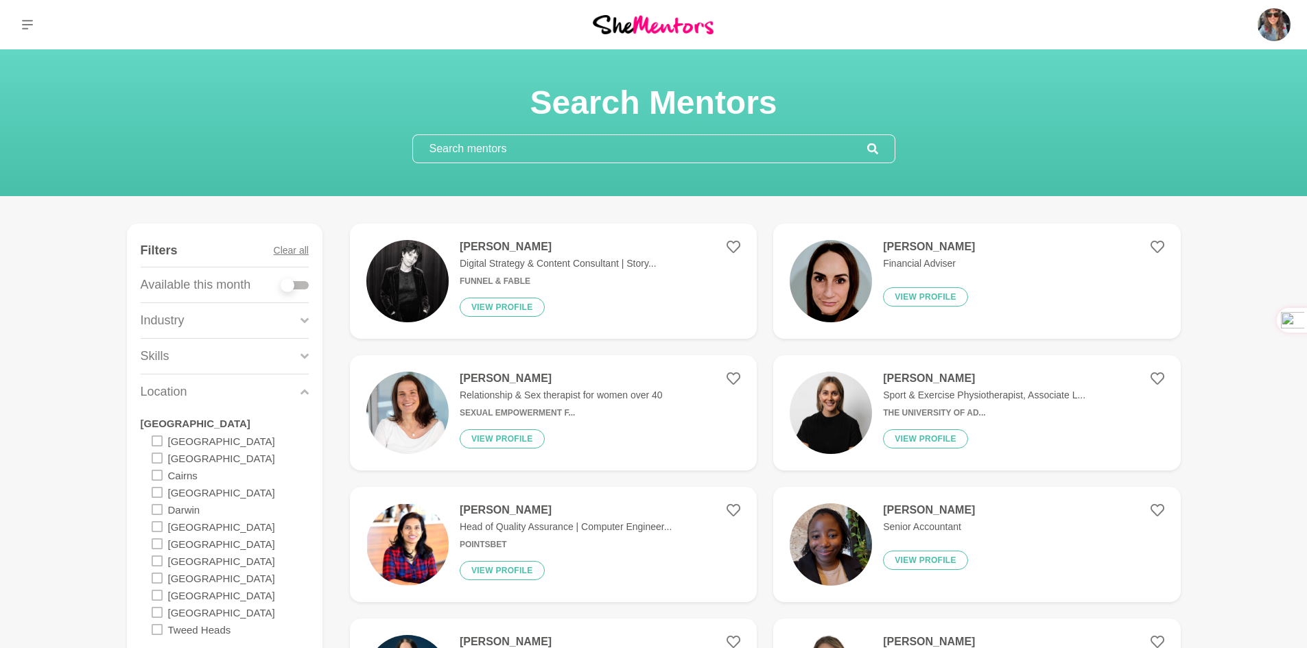
click at [157, 579] on icon at bounding box center [157, 578] width 11 height 11
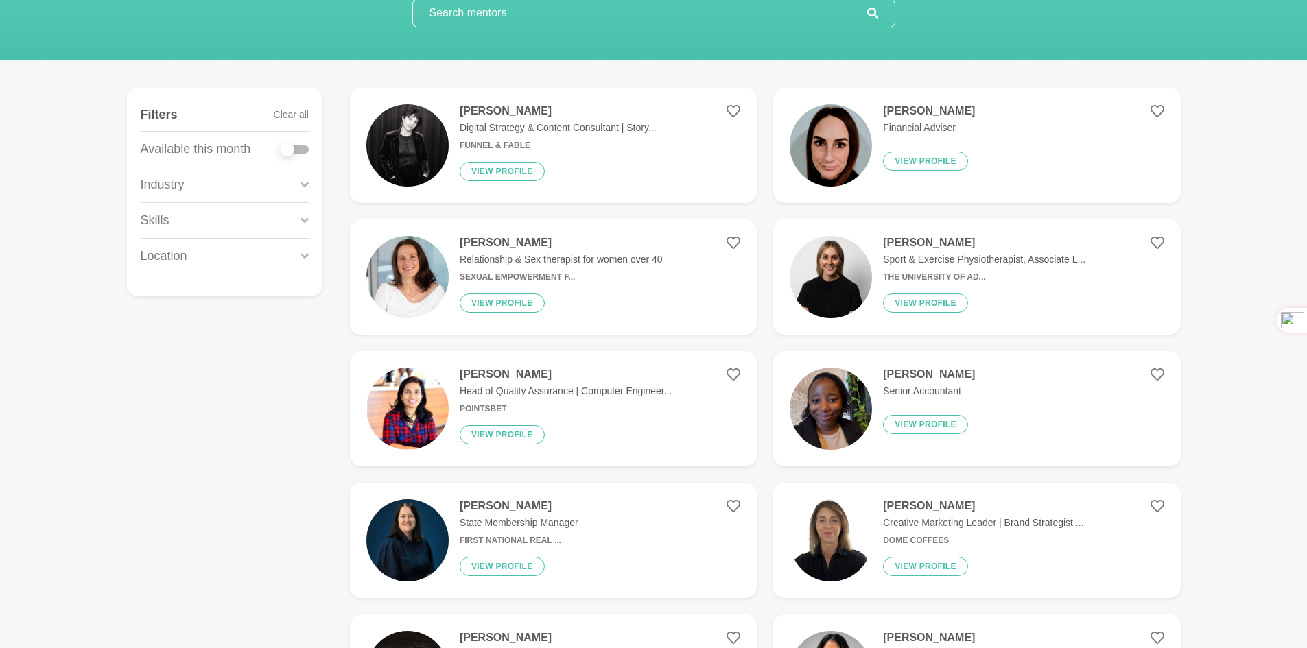
scroll to position [137, 0]
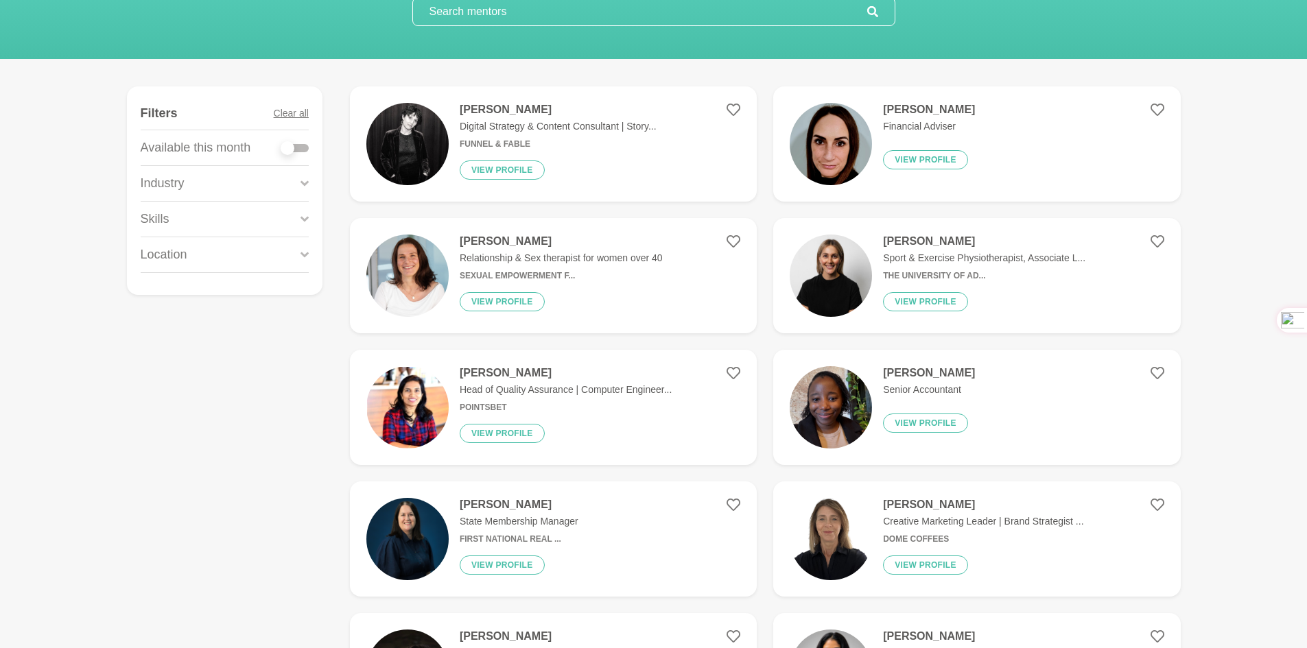
click at [302, 259] on icon at bounding box center [304, 255] width 8 height 19
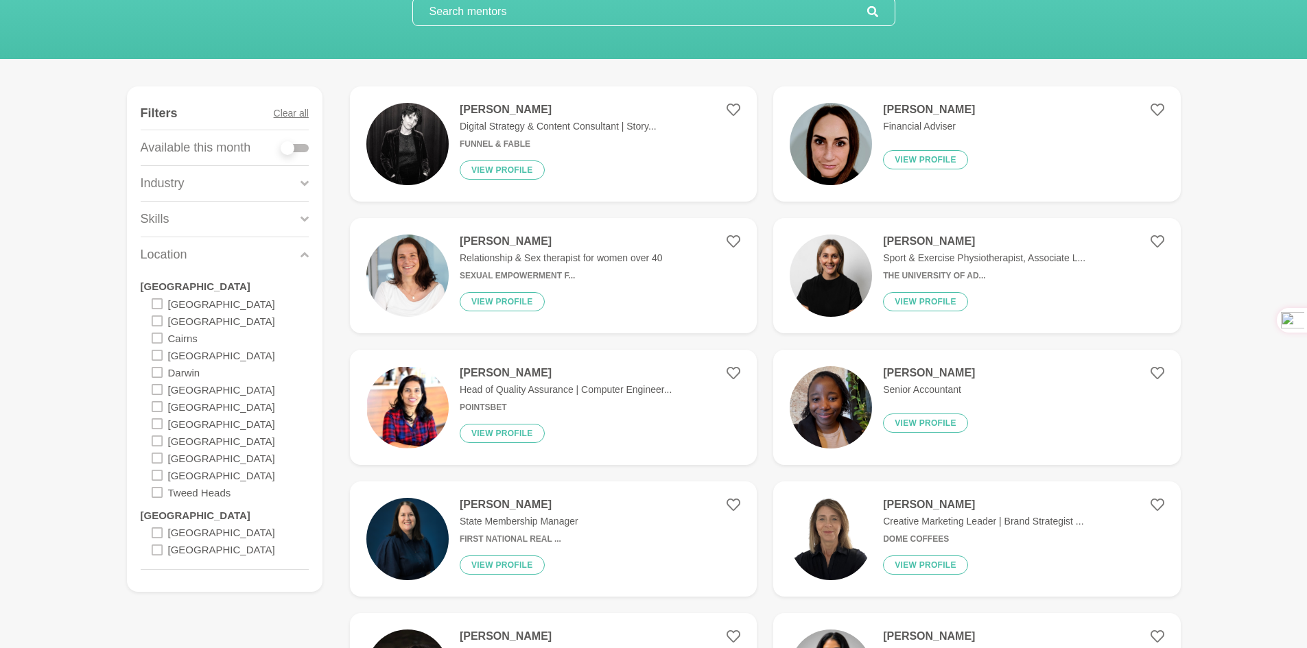
click at [156, 440] on icon at bounding box center [157, 441] width 11 height 11
